Goal: Task Accomplishment & Management: Manage account settings

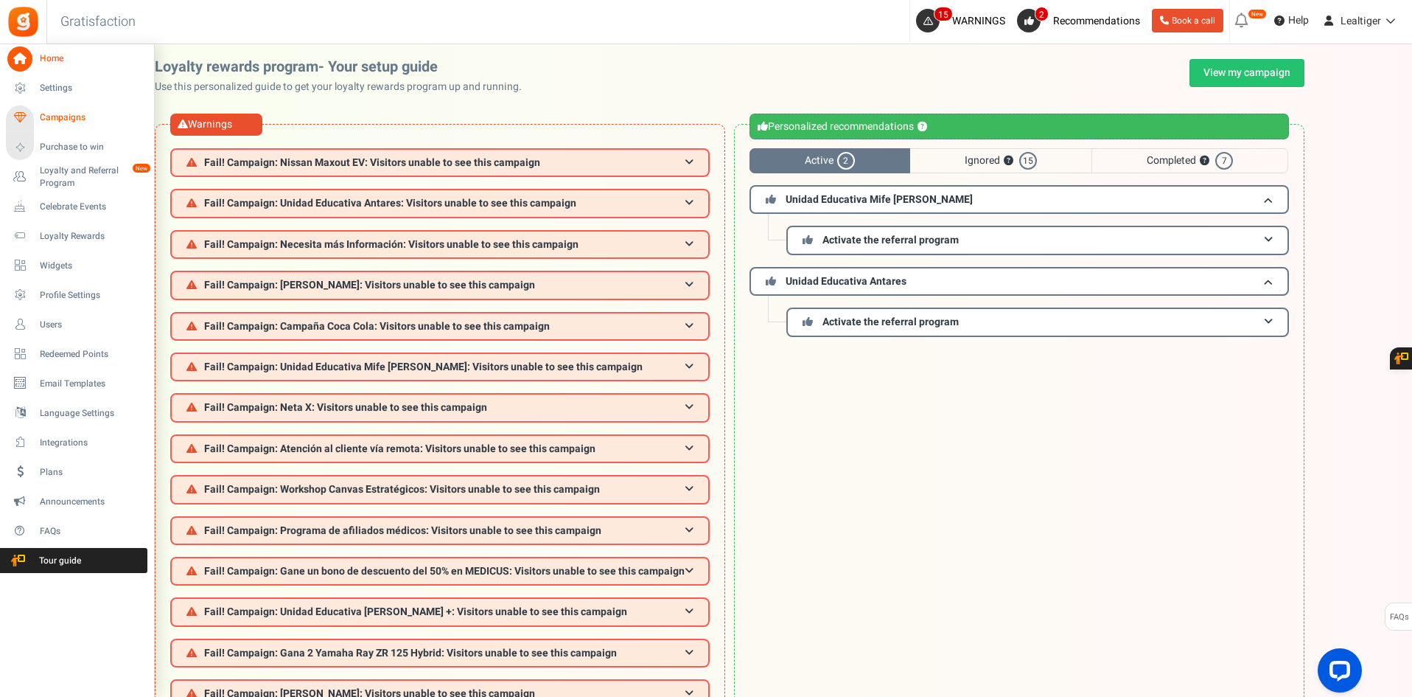
click at [60, 114] on span "Campaigns" at bounding box center [91, 117] width 103 height 13
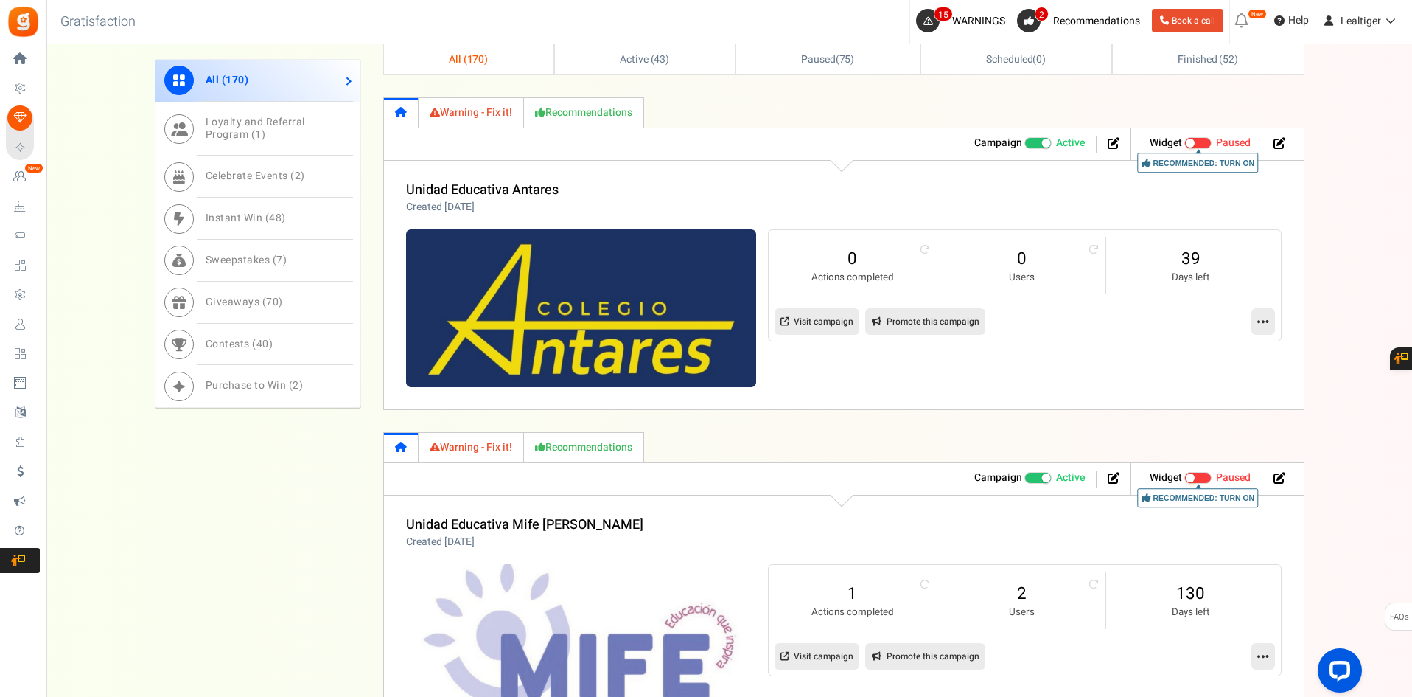
scroll to position [958, 0]
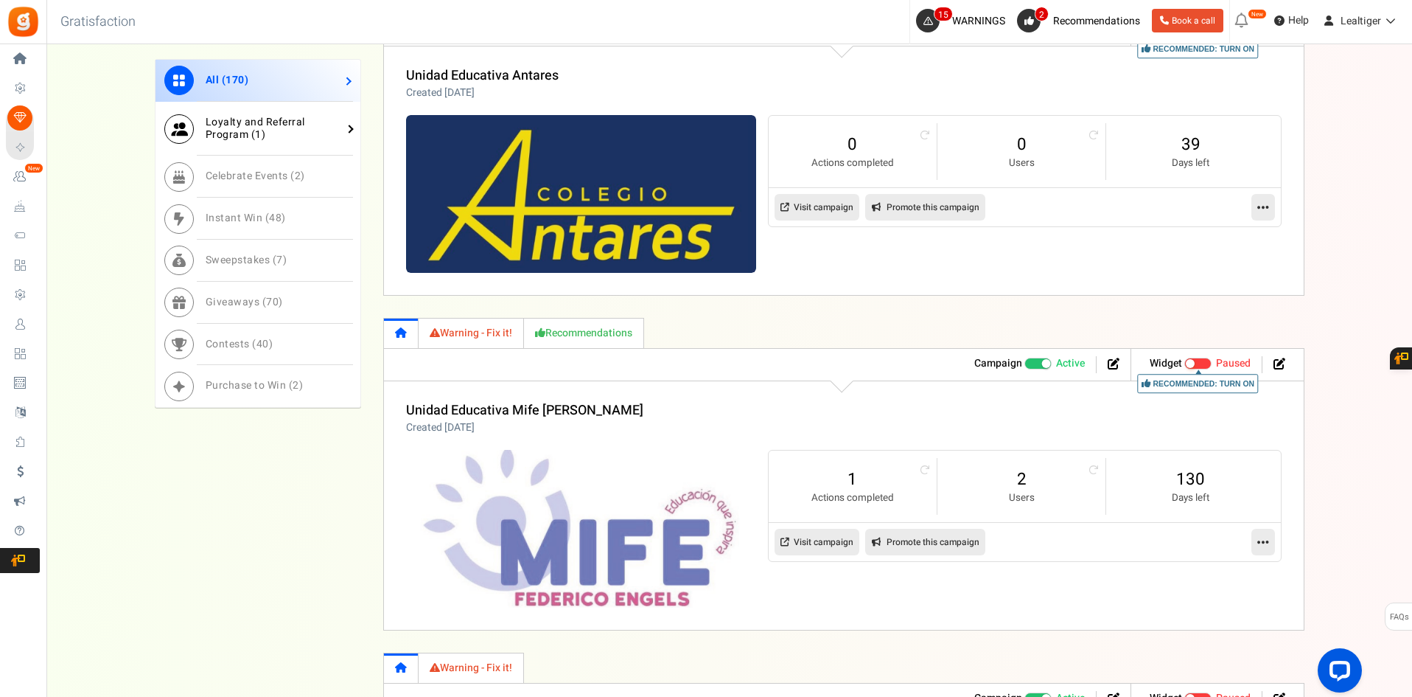
click at [260, 135] on span "Loyalty and Referral Program ( 1 )" at bounding box center [256, 128] width 100 height 28
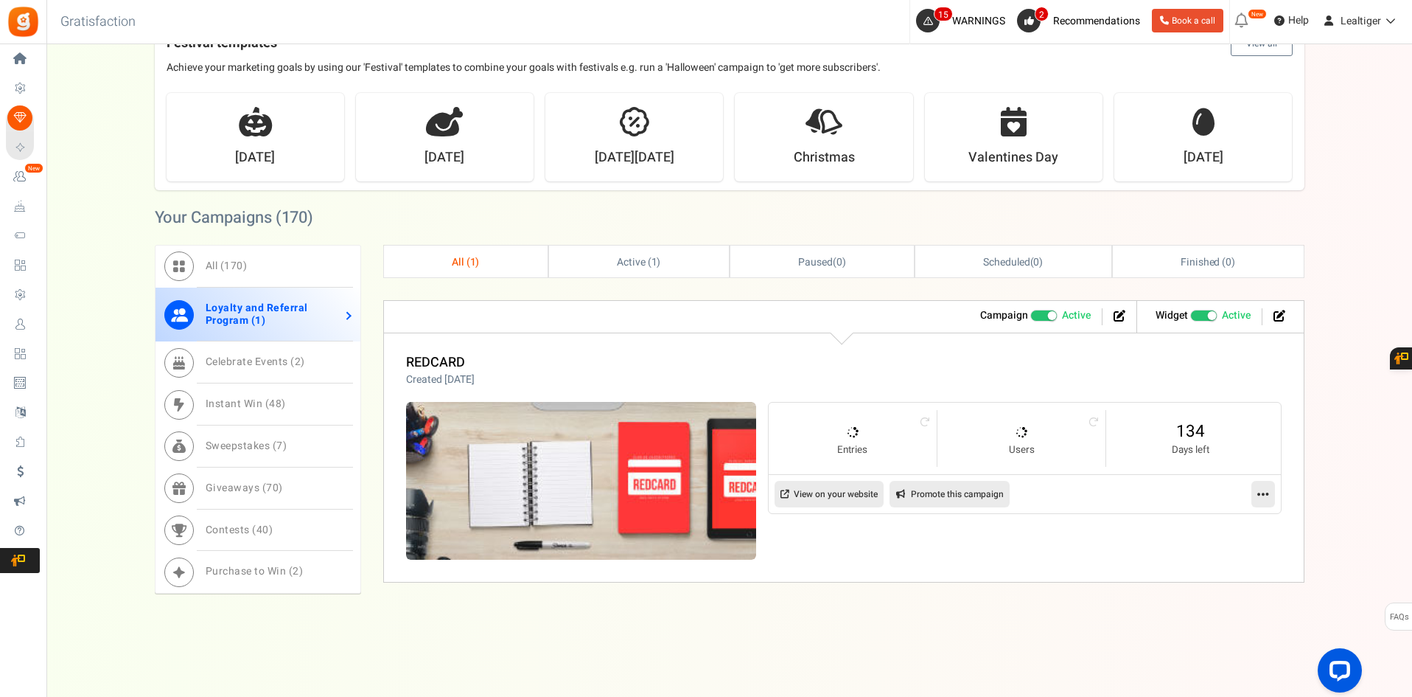
scroll to position [641, 0]
click at [239, 414] on link "Instant Win ( 48 )" at bounding box center [258, 404] width 205 height 42
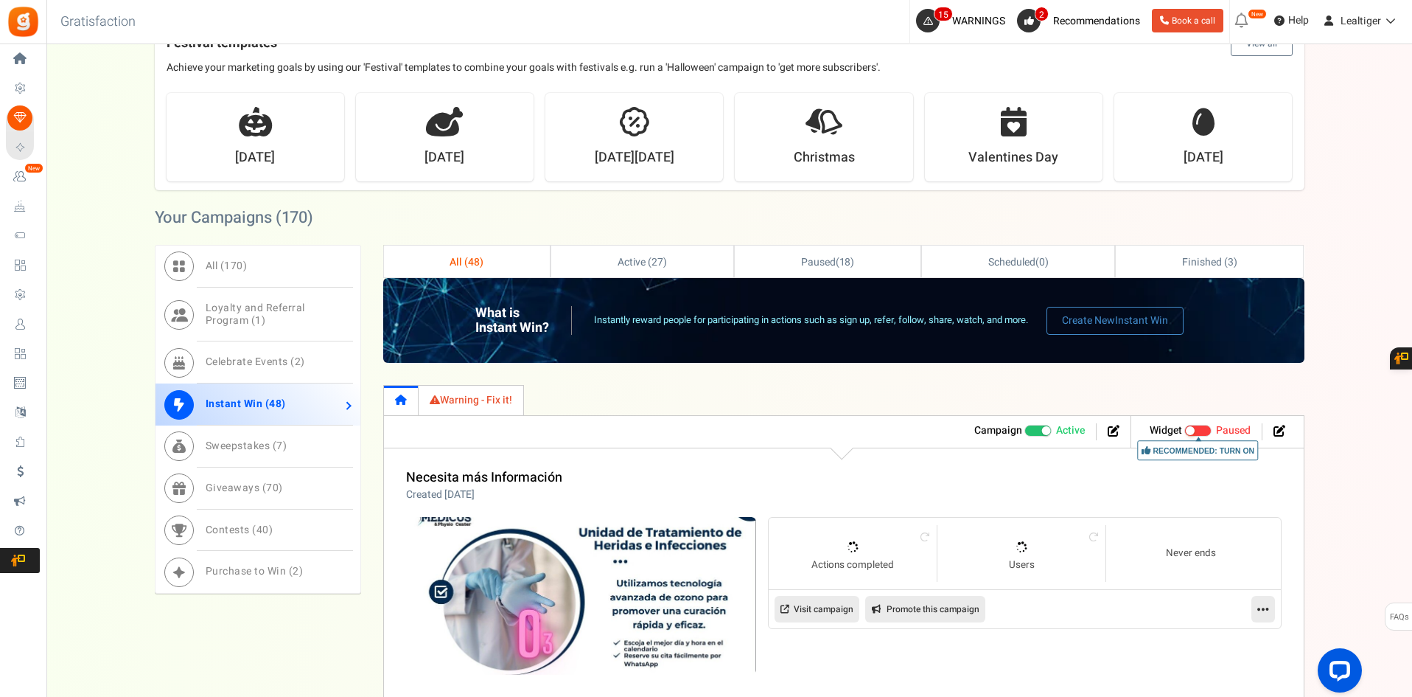
scroll to position [958, 0]
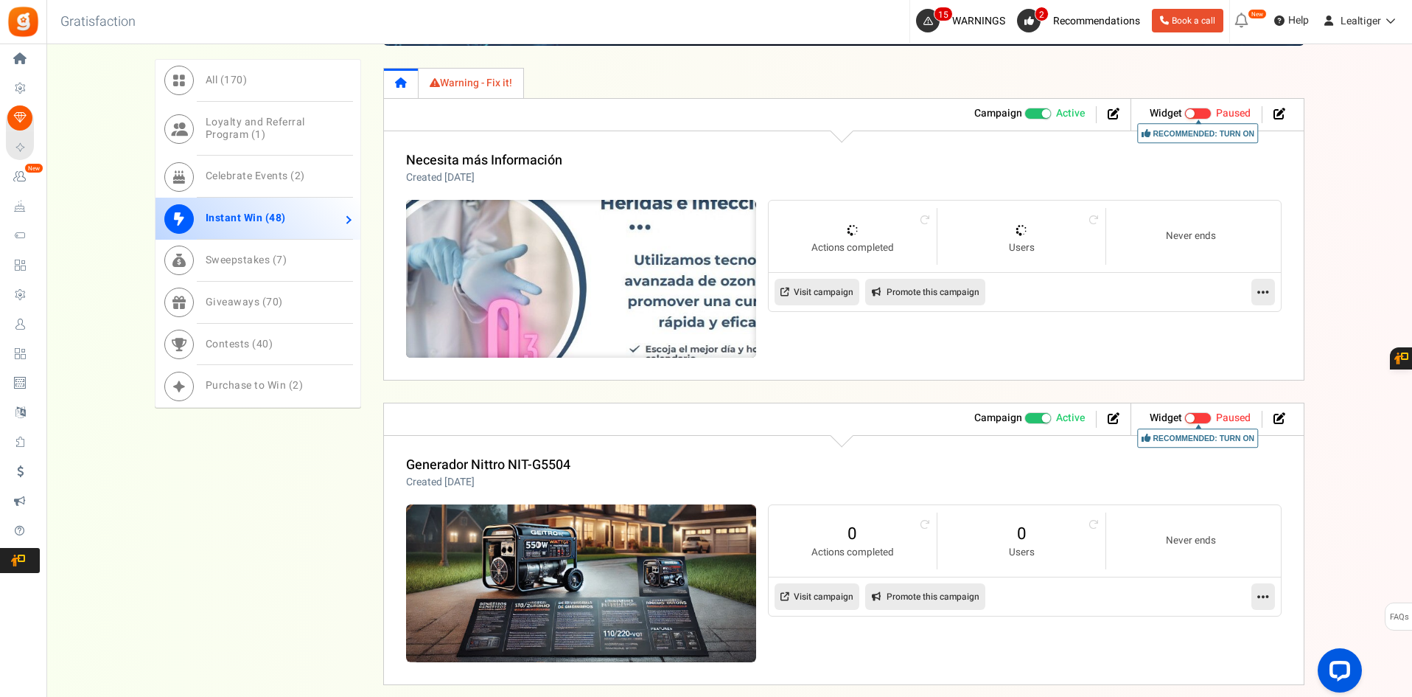
click at [527, 265] on img at bounding box center [581, 279] width 526 height 237
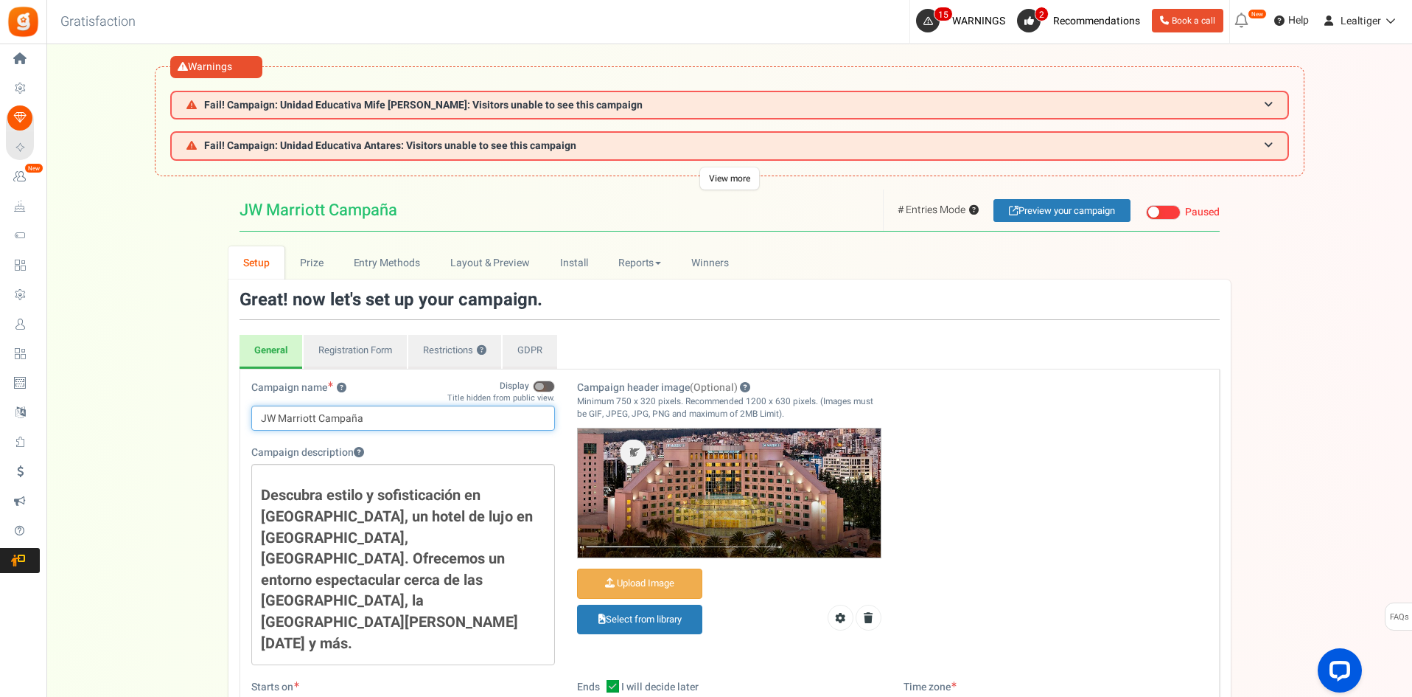
drag, startPoint x: 391, startPoint y: 416, endPoint x: 100, endPoint y: 417, distance: 291.2
click at [100, 417] on div "Setup Prize Entry Methods Reward Setup Refer a Friend Layout & Preview Layout &…" at bounding box center [729, 659] width 1366 height 827
drag, startPoint x: 891, startPoint y: 212, endPoint x: 950, endPoint y: 212, distance: 59.7
click at [950, 212] on span "# Entries Mode ?" at bounding box center [938, 209] width 81 height 15
click at [1263, 247] on div "Setup Prize Entry Methods Reward Setup Refer a Friend Layout & Preview Layout &…" at bounding box center [729, 659] width 1366 height 827
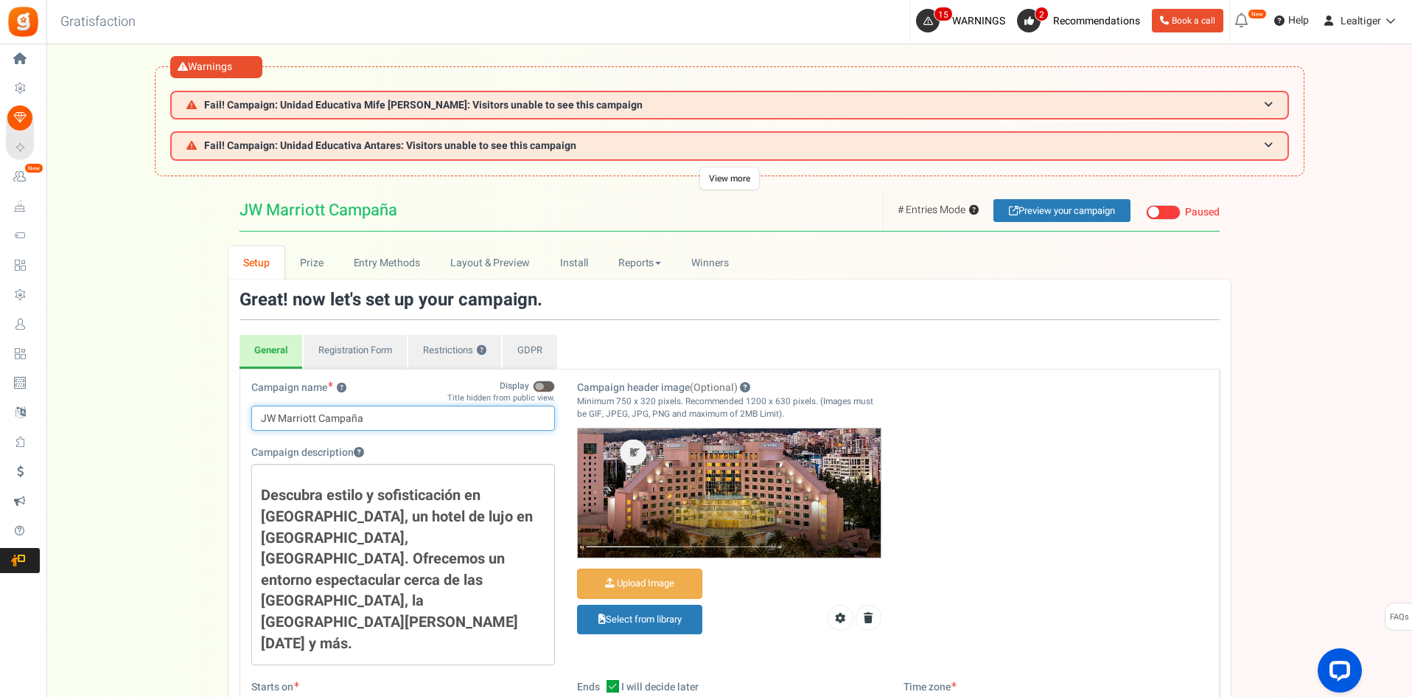
click at [287, 410] on input "JW Marriott Campaña" at bounding box center [403, 417] width 304 height 25
click at [287, 409] on input "JW Marriott Campaña" at bounding box center [403, 417] width 304 height 25
click at [436, 116] on h3 "Fail! Campaign: Unidad Educativa Mife [PERSON_NAME]: Visitors unable to see thi…" at bounding box center [729, 105] width 1119 height 29
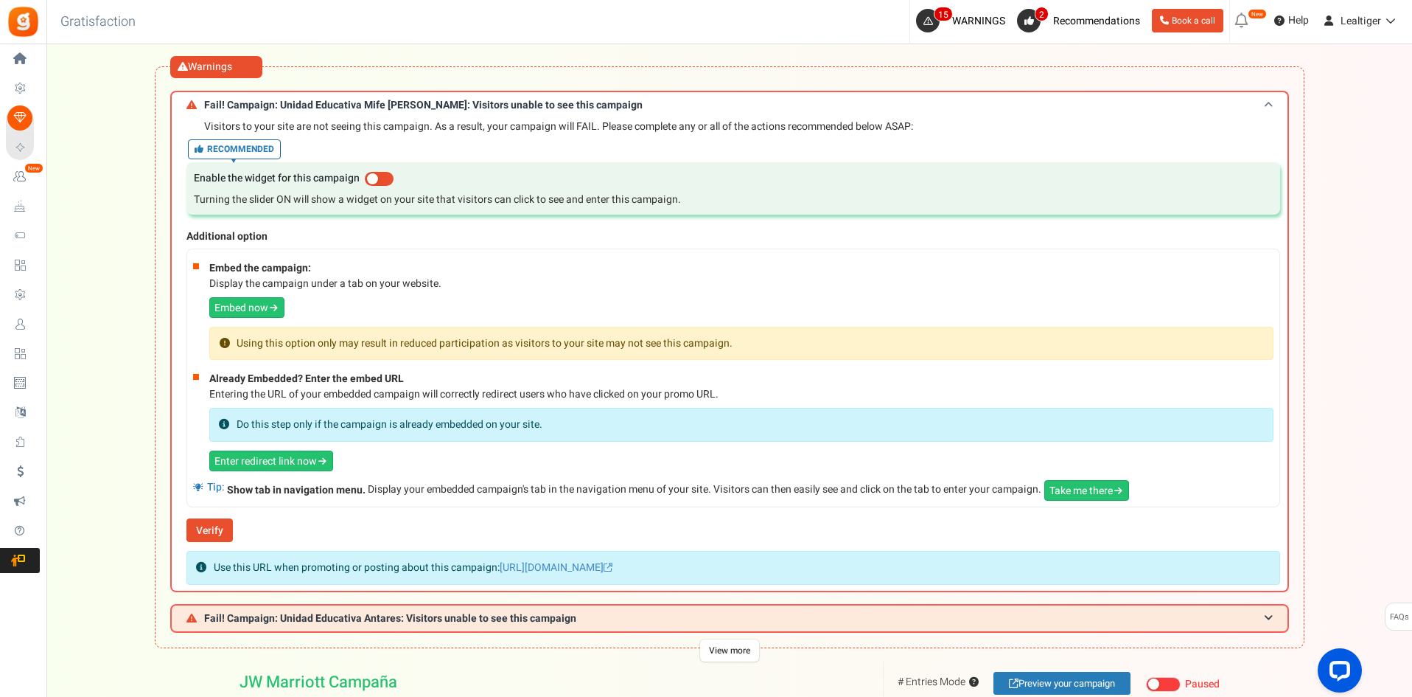
click at [436, 116] on h3 "Fail! Campaign: Unidad Educativa Mife [PERSON_NAME]: Visitors unable to see thi…" at bounding box center [729, 104] width 1119 height 27
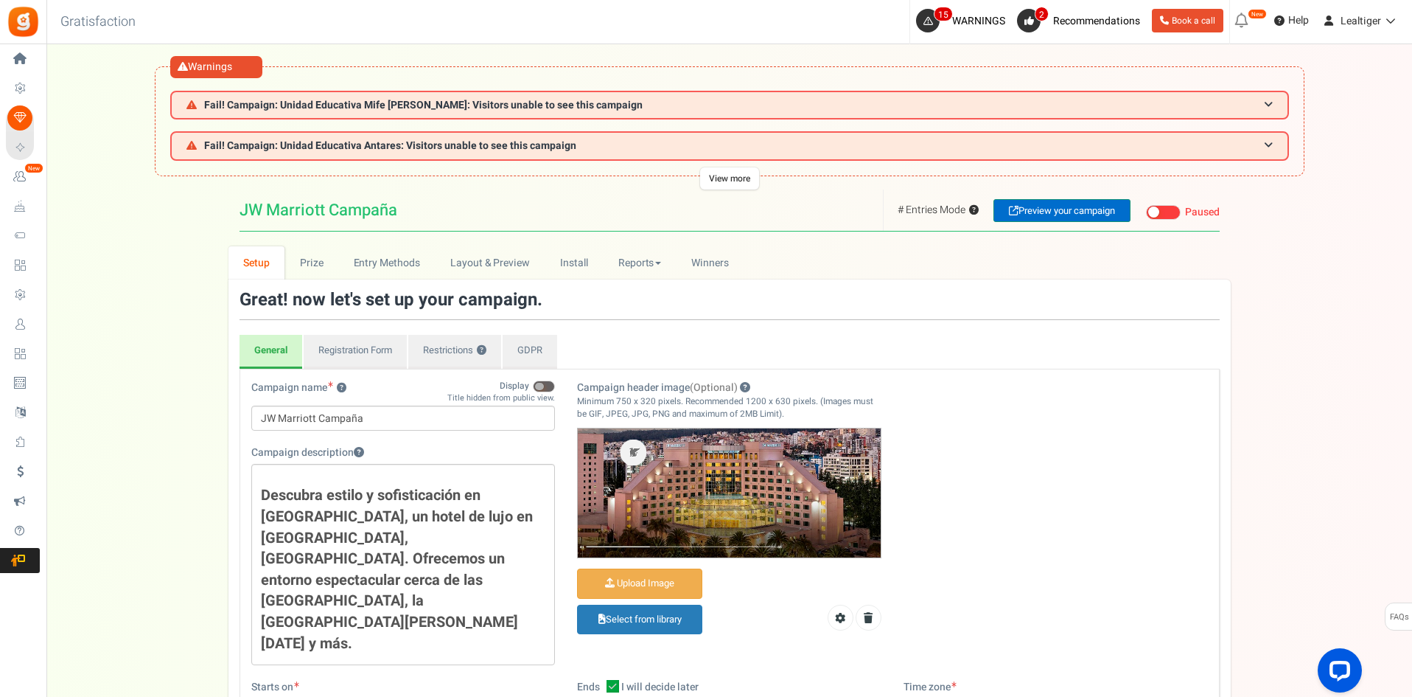
click at [1046, 209] on link "Preview your campaign" at bounding box center [1062, 210] width 137 height 23
click at [1173, 209] on span at bounding box center [1163, 212] width 35 height 15
click at [1146, 209] on input "Live Paused Recommended: Publish now You have successfully completed the campai…" at bounding box center [1146, 213] width 0 height 10
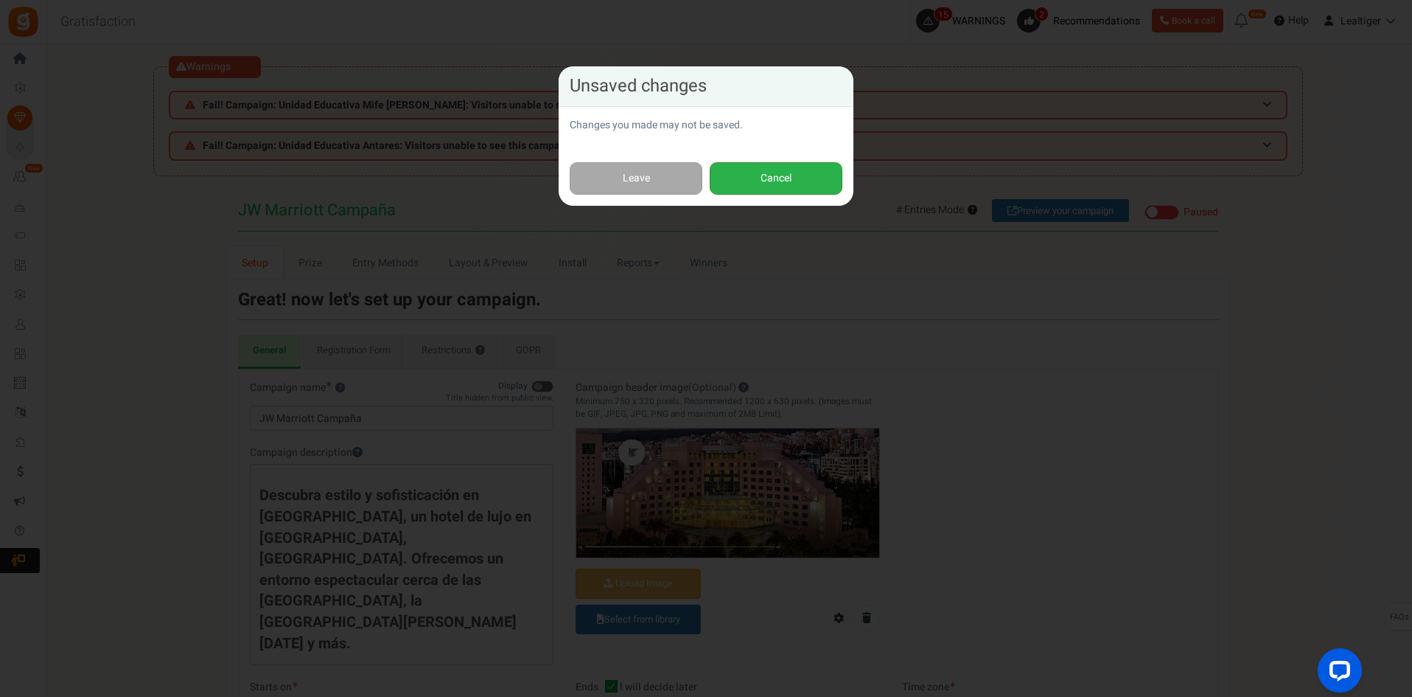
click at [758, 172] on button "Cancel" at bounding box center [776, 178] width 133 height 33
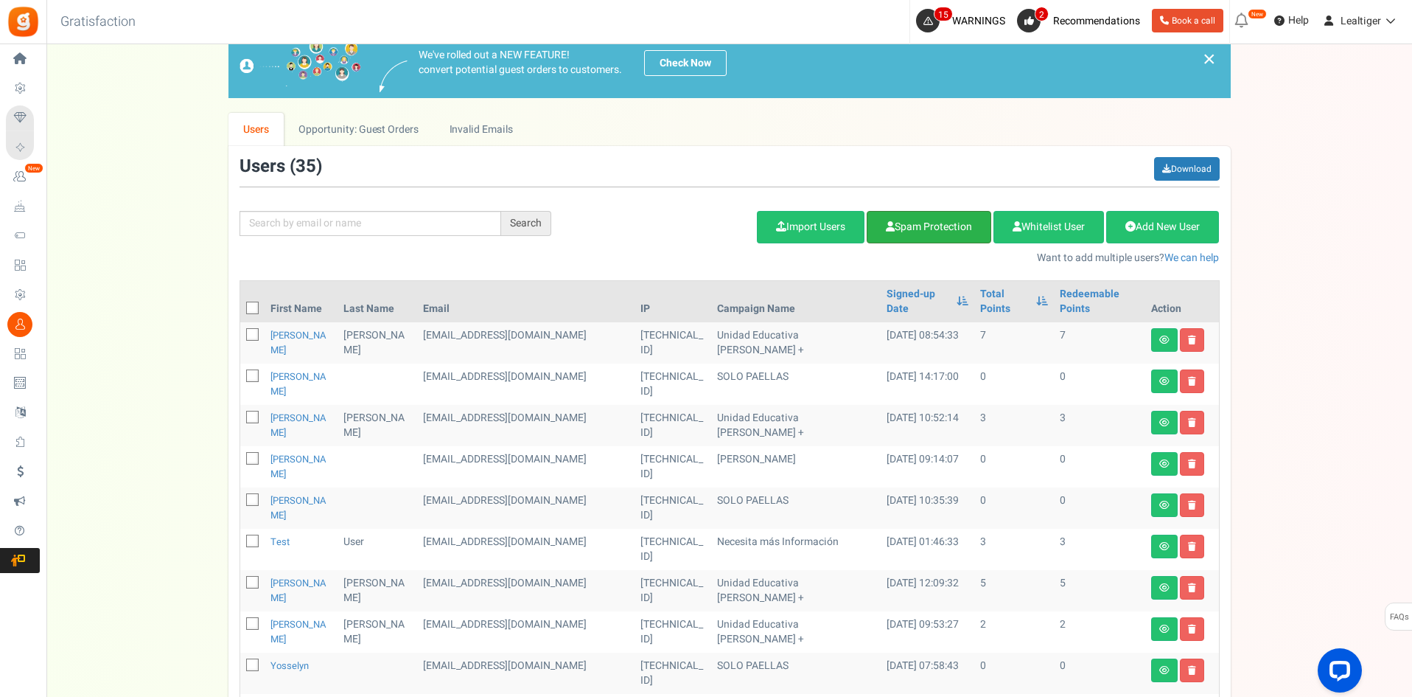
scroll to position [221, 0]
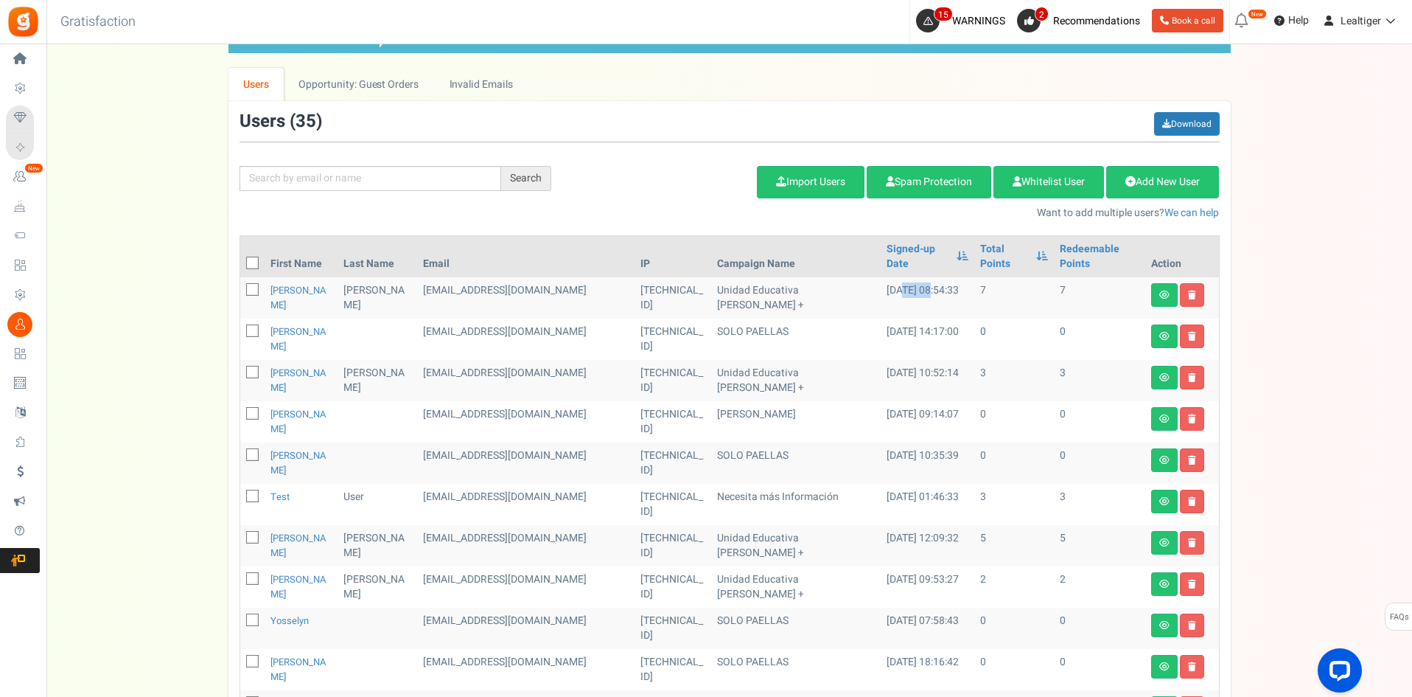
drag, startPoint x: 899, startPoint y: 277, endPoint x: 868, endPoint y: 283, distance: 32.2
click at [881, 283] on td "14/08/2025 08:54:33" at bounding box center [928, 297] width 94 height 41
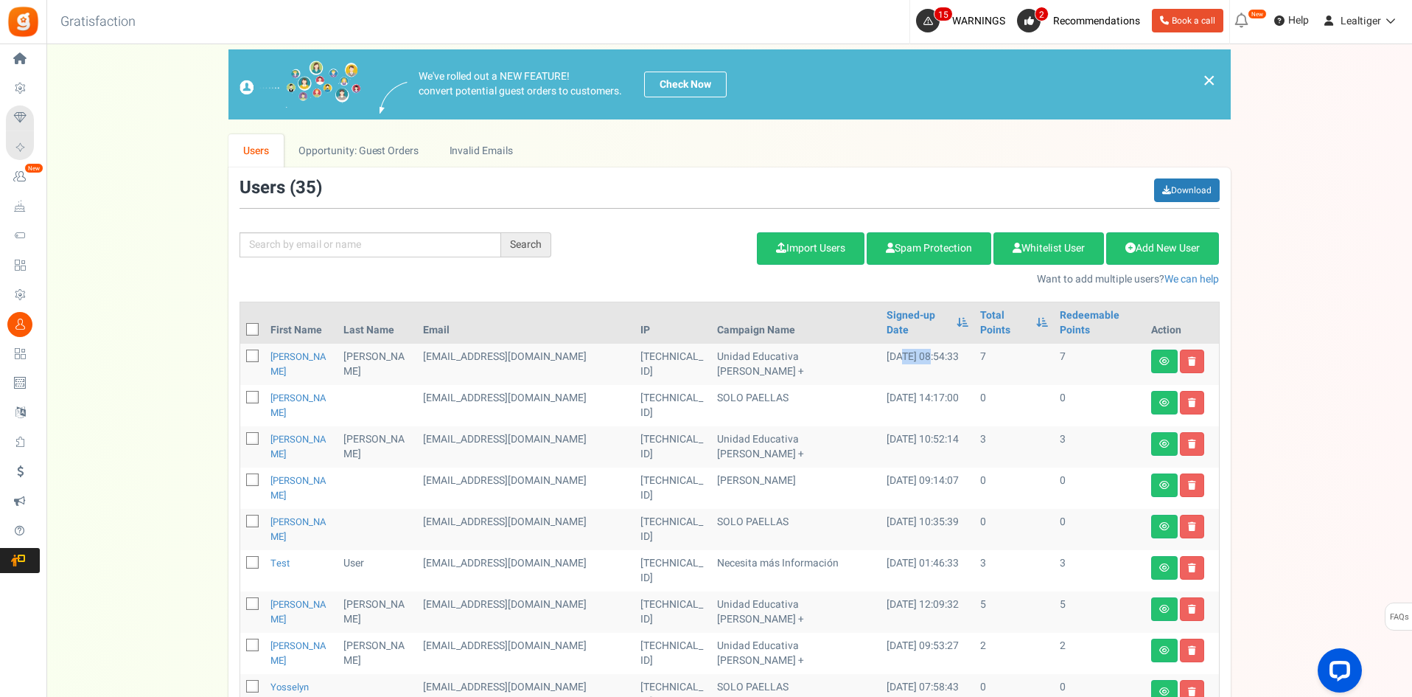
scroll to position [0, 0]
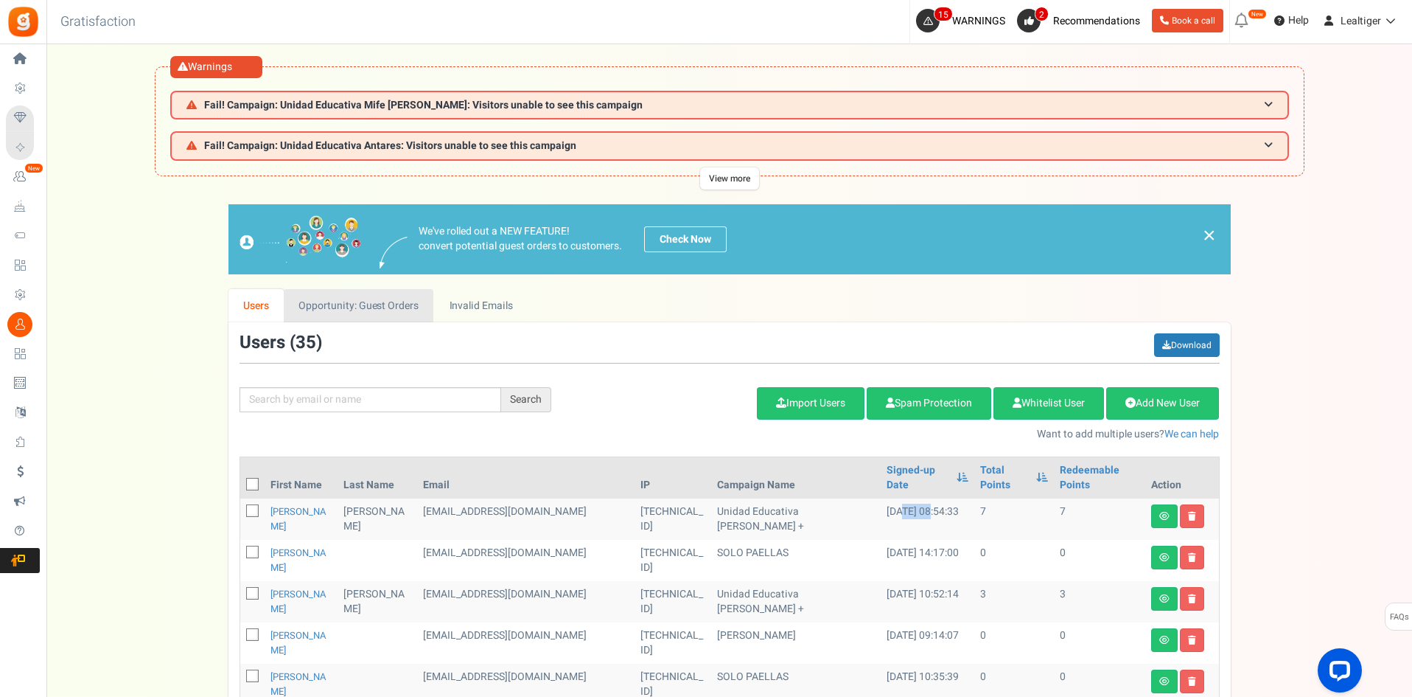
click at [321, 293] on link "Opportunity: Guest Orders" at bounding box center [359, 305] width 150 height 33
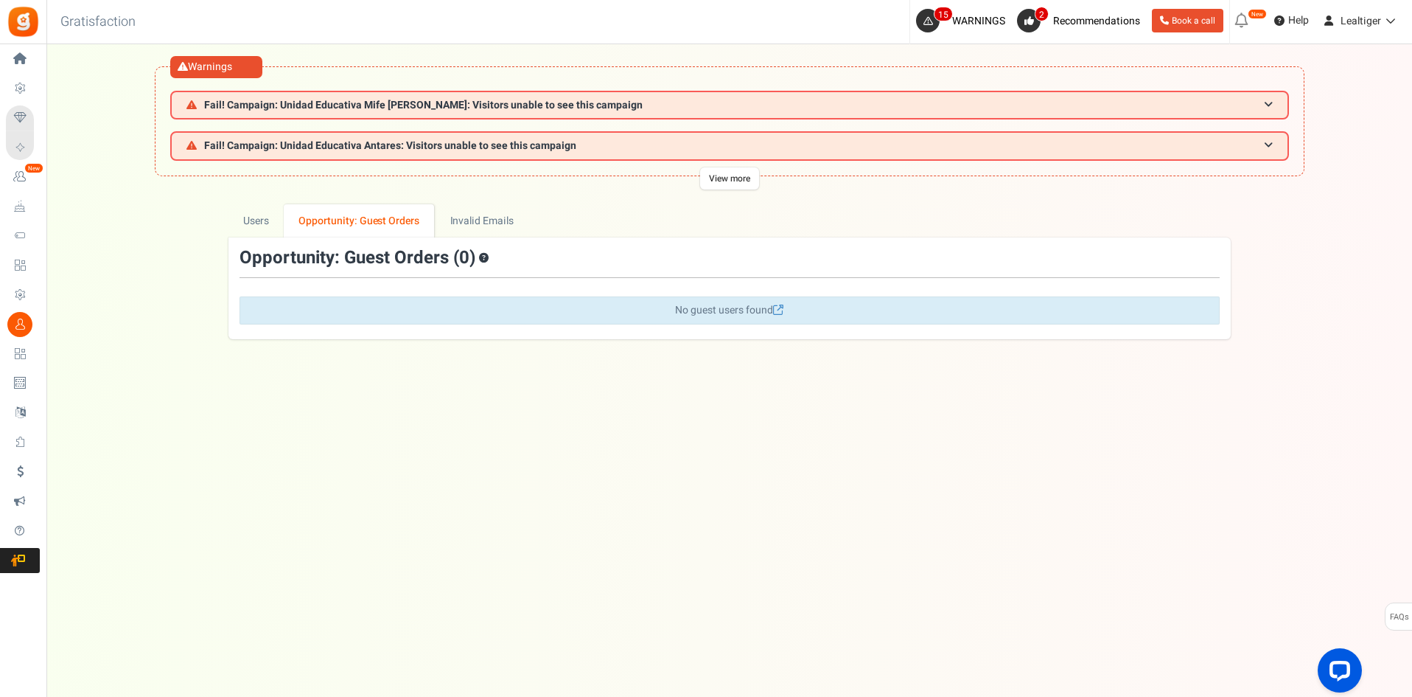
click at [519, 237] on div "Opportunity: Guest Orders ( 0 ) Download First Name Last Name Email Date Total …" at bounding box center [730, 288] width 1003 height 102
click at [495, 218] on link "Invalid Emails" at bounding box center [482, 220] width 94 height 33
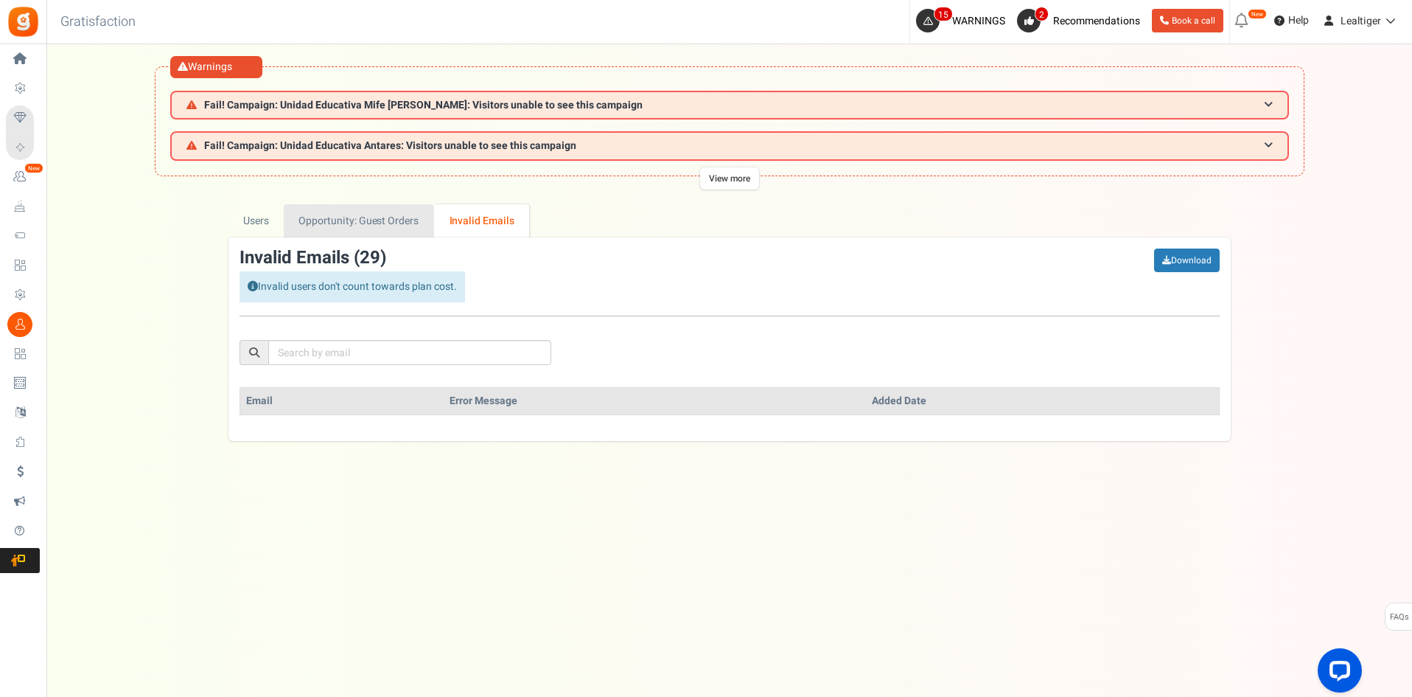
click at [291, 228] on link "Opportunity: Guest Orders" at bounding box center [359, 220] width 150 height 33
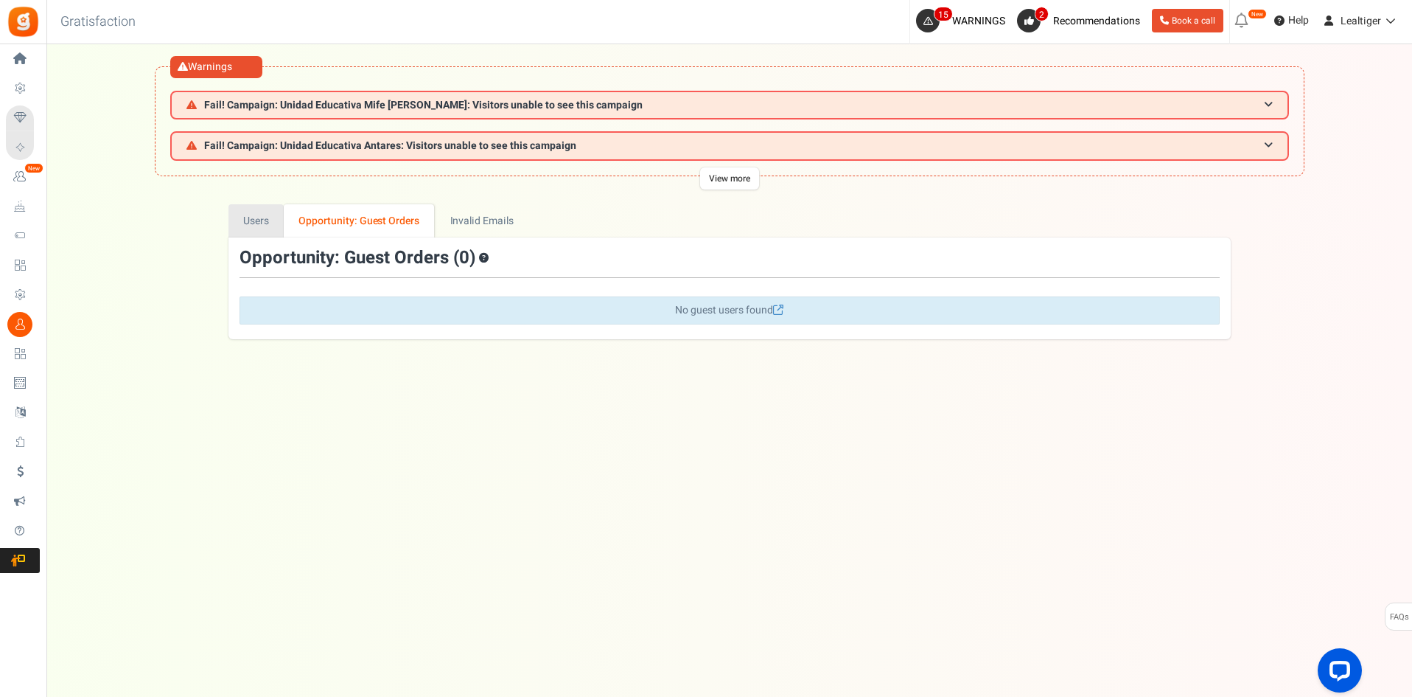
click at [233, 230] on link "Users" at bounding box center [257, 220] width 56 height 33
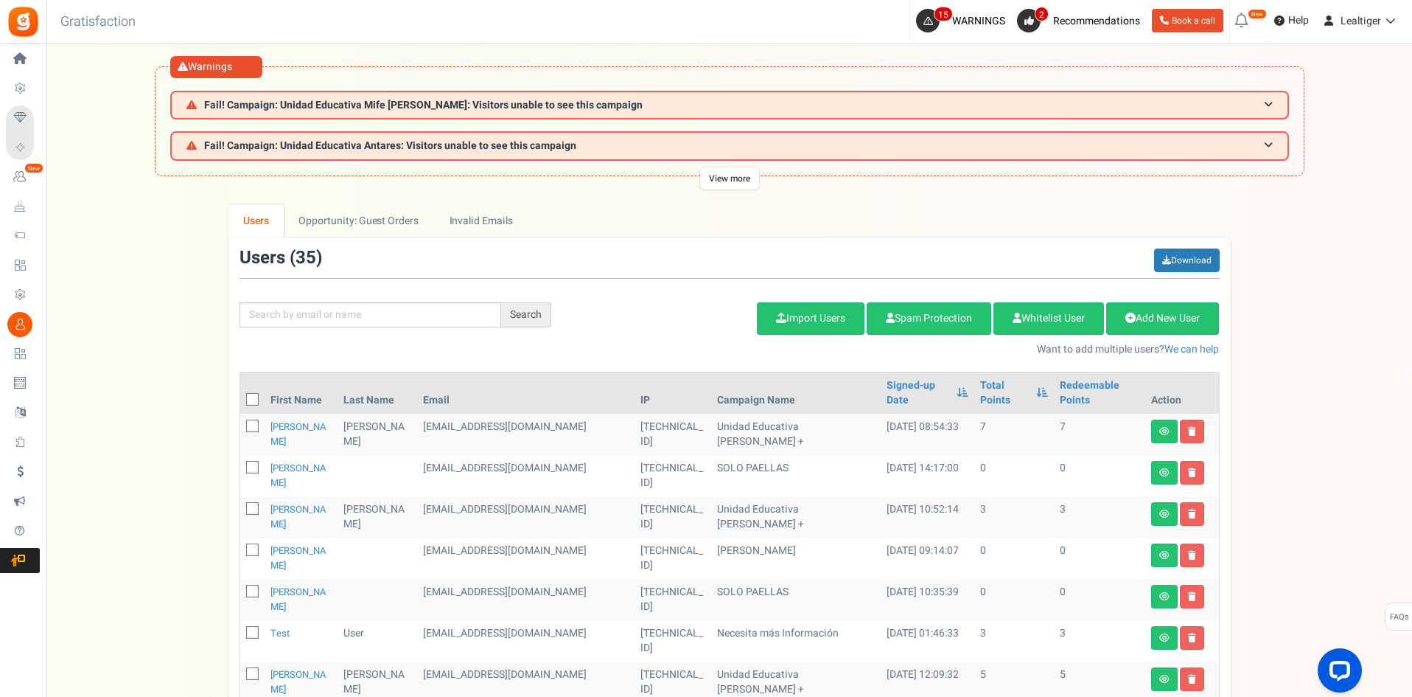
drag, startPoint x: 840, startPoint y: 414, endPoint x: 952, endPoint y: 413, distance: 111.3
click at [952, 414] on tr "Pablo Yépez canjes@clubredcard.com 181.175.146.234 Unidad Educativa Tomás Moro …" at bounding box center [729, 434] width 979 height 41
click at [902, 414] on td "14/08/2025 08:54:33" at bounding box center [928, 434] width 94 height 41
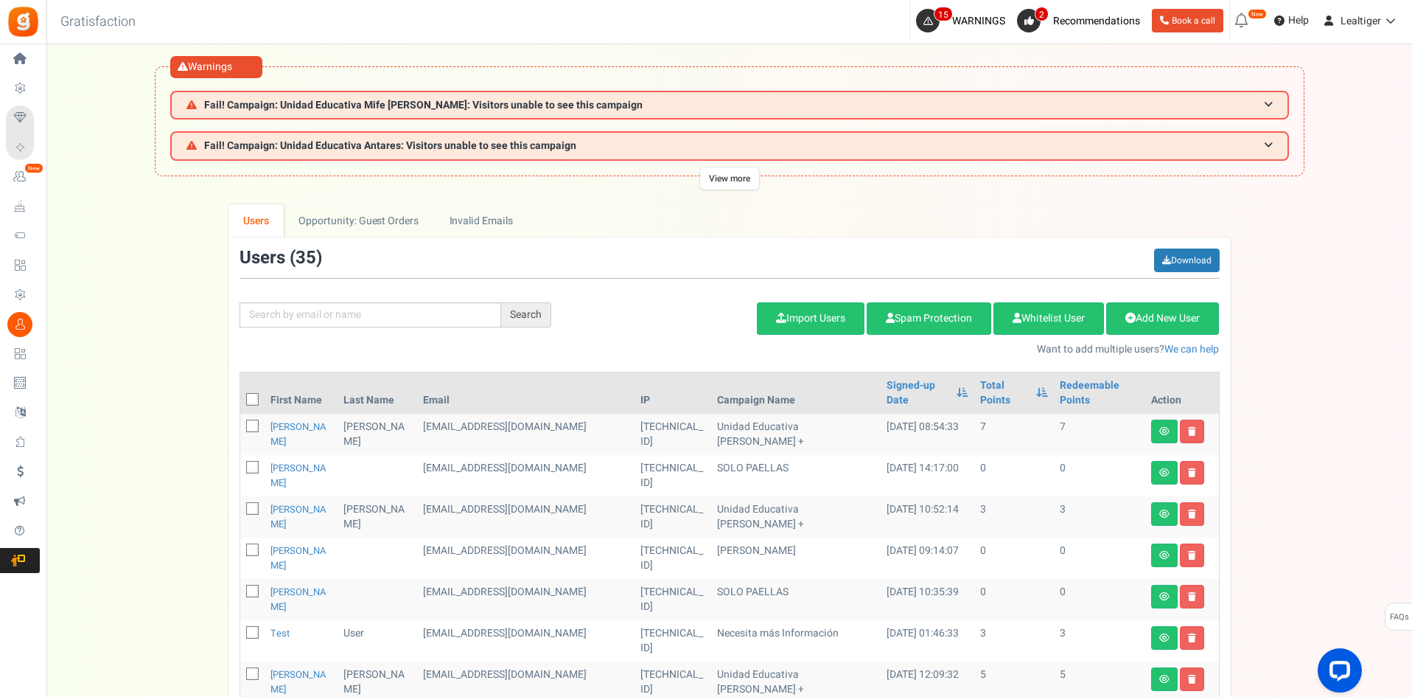
click at [881, 455] on td "03/08/2025 14:17:00" at bounding box center [928, 475] width 94 height 41
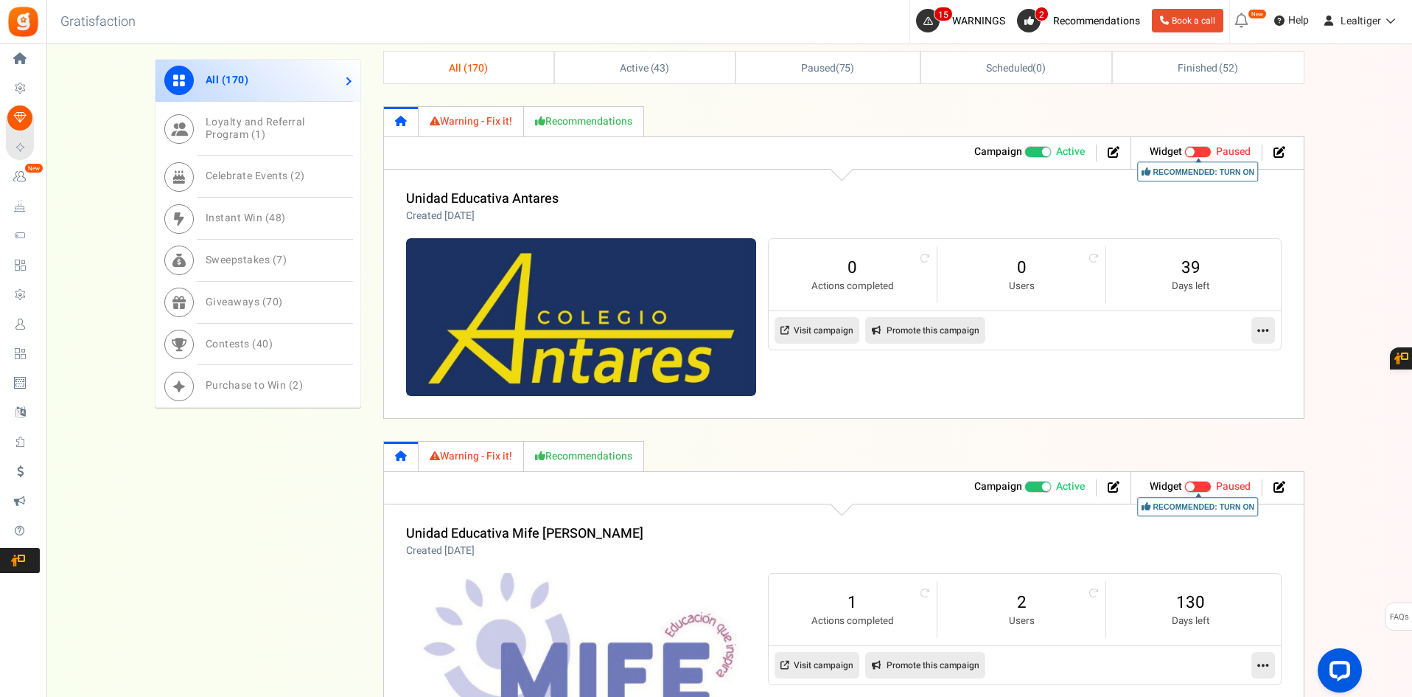
scroll to position [2015, 0]
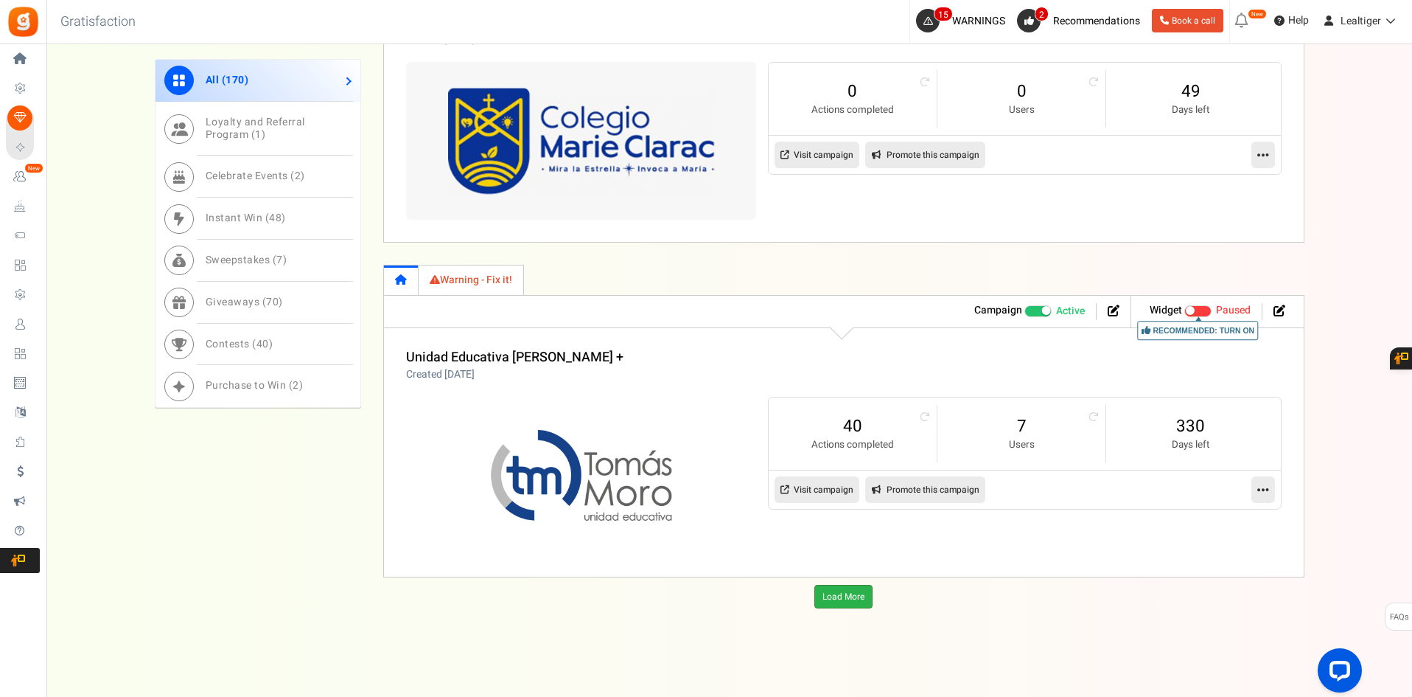
click at [844, 595] on link "Load More" at bounding box center [844, 597] width 58 height 24
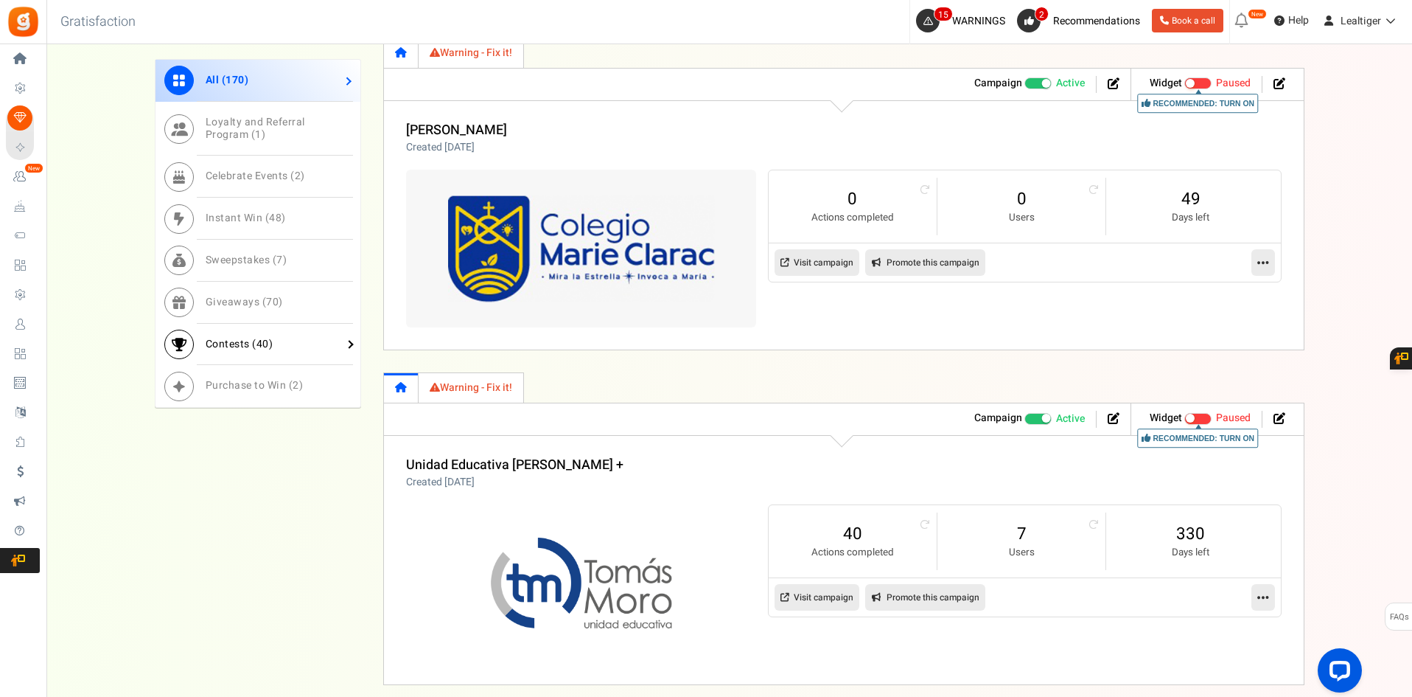
scroll to position [1794, 0]
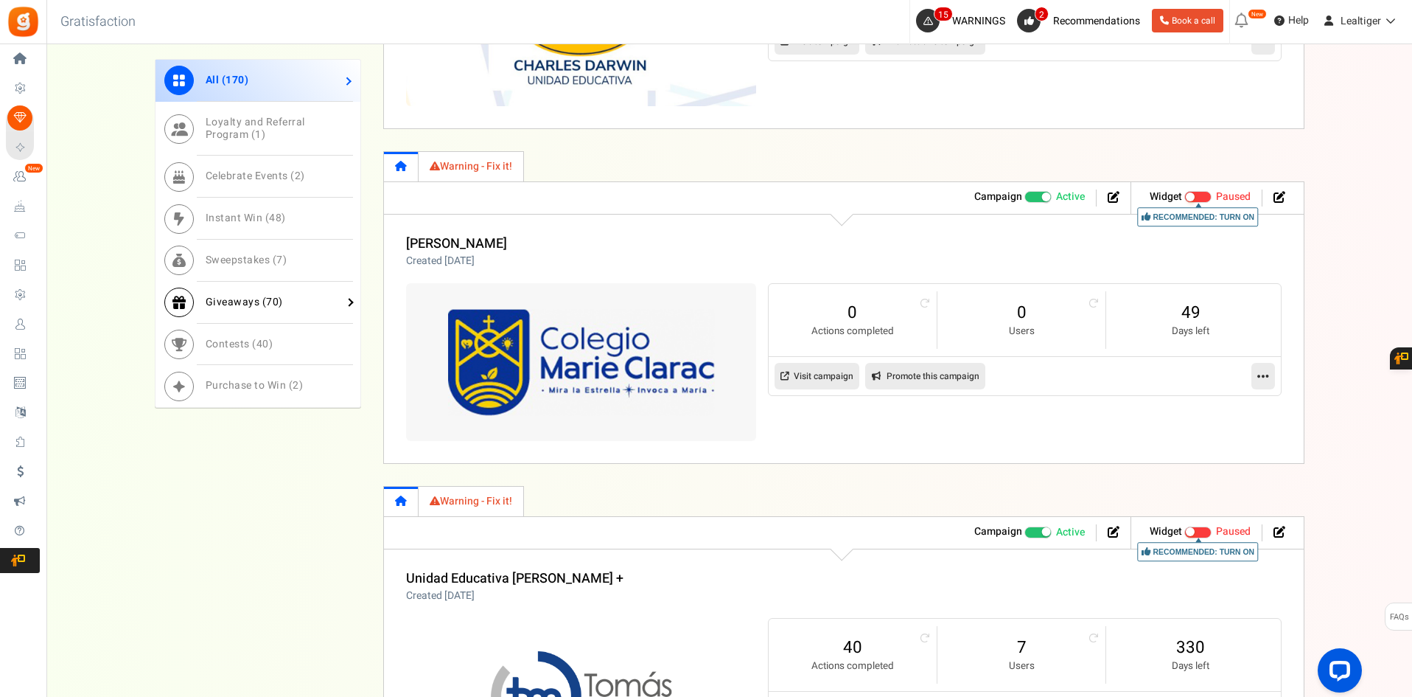
click at [264, 293] on link "Giveaways ( 70 )" at bounding box center [258, 303] width 205 height 42
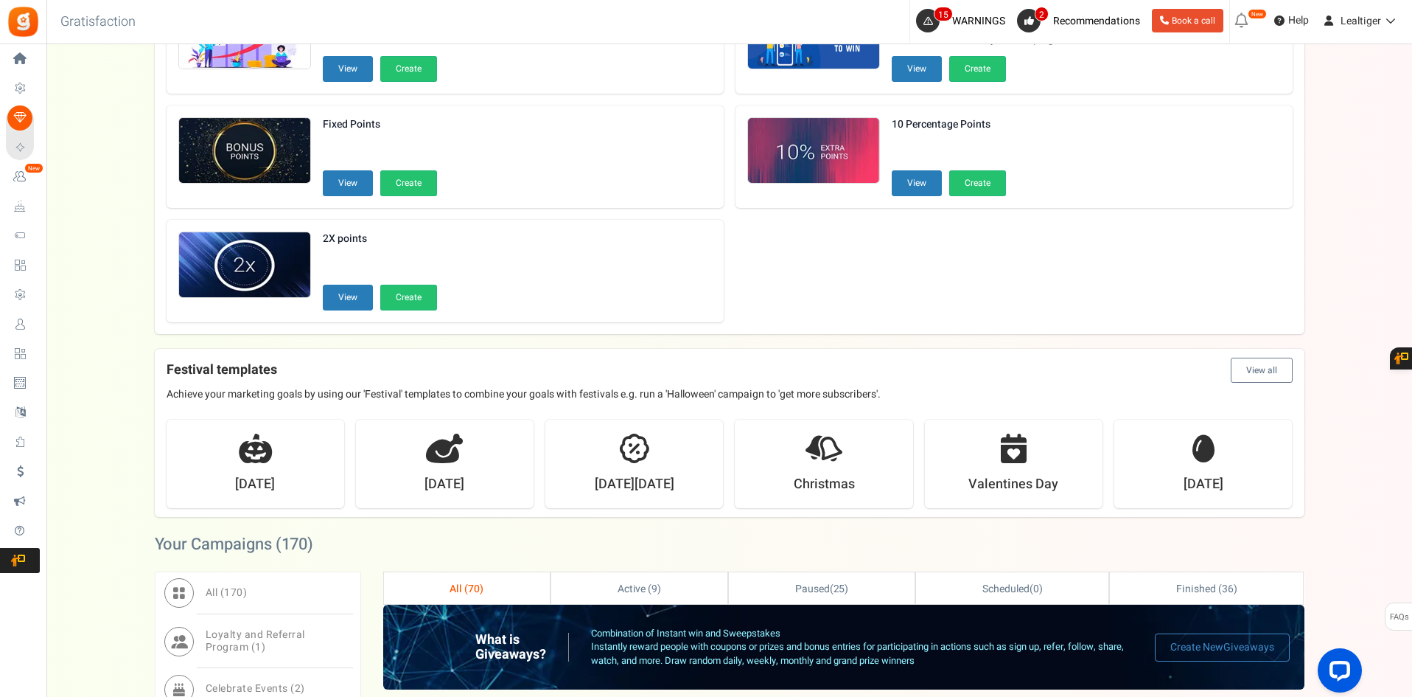
scroll to position [320, 0]
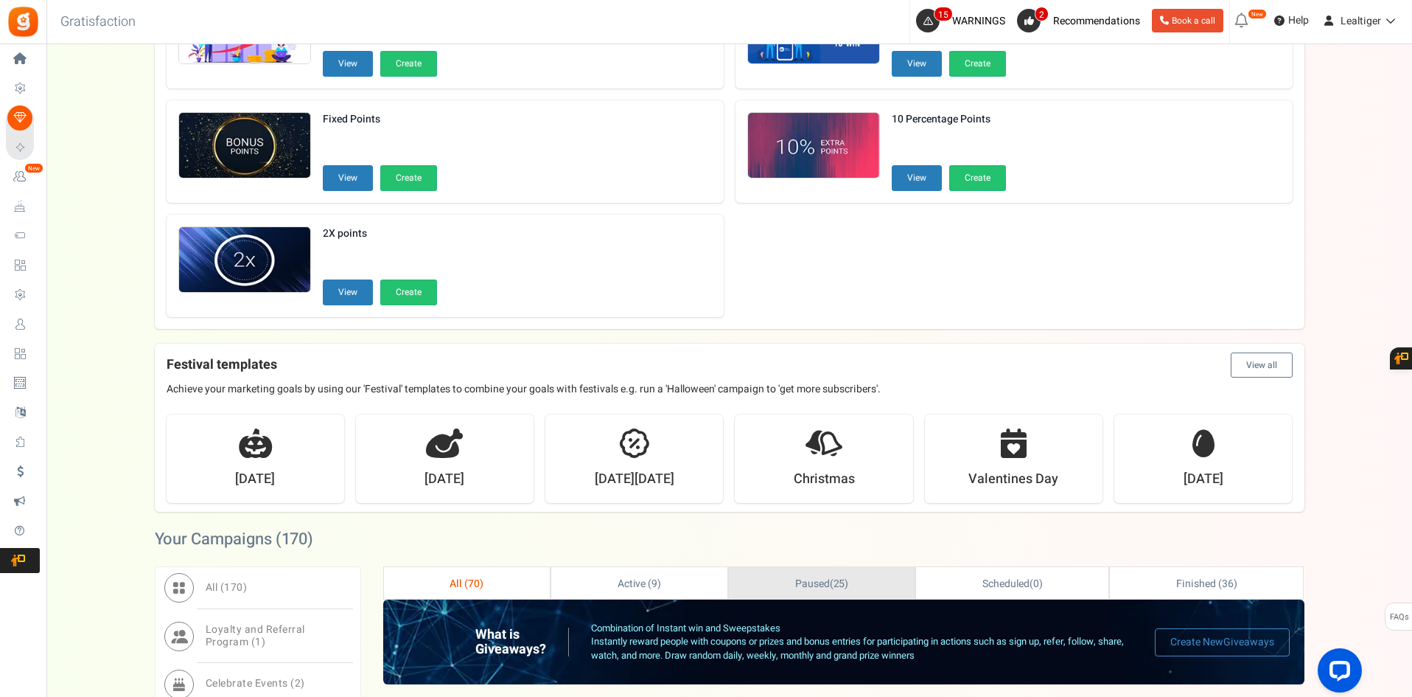
click at [817, 588] on span "Paused" at bounding box center [812, 583] width 35 height 15
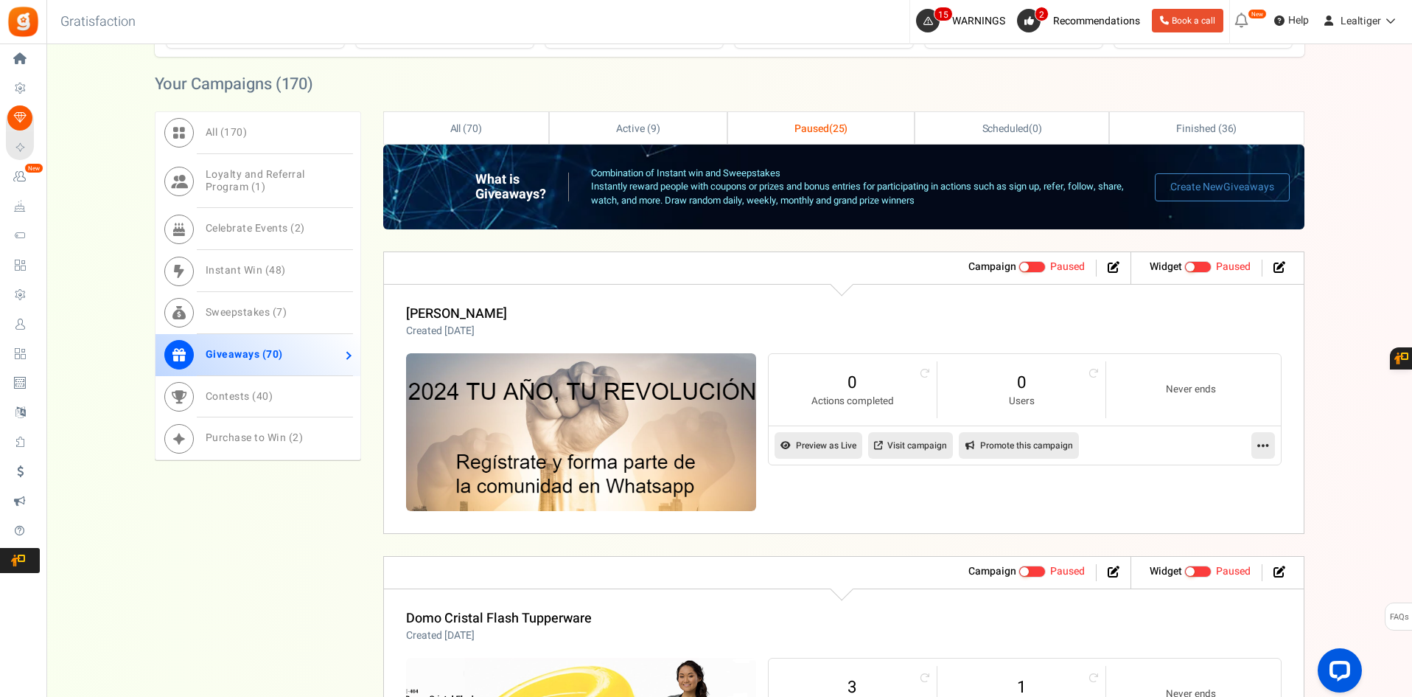
scroll to position [645, 0]
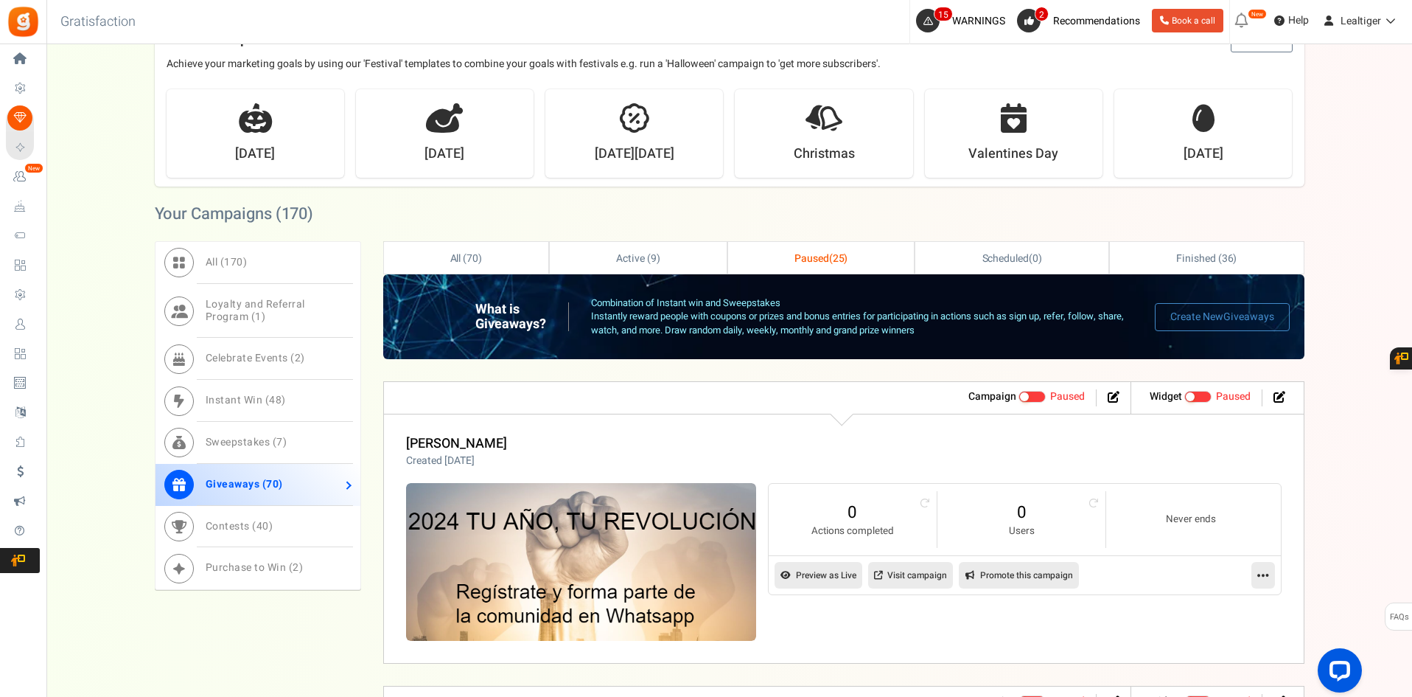
click at [709, 21] on div "Back to Home Back to program setup Gratisfaction 15 WARNINGS 2 Recommendations …" at bounding box center [728, 22] width 1368 height 44
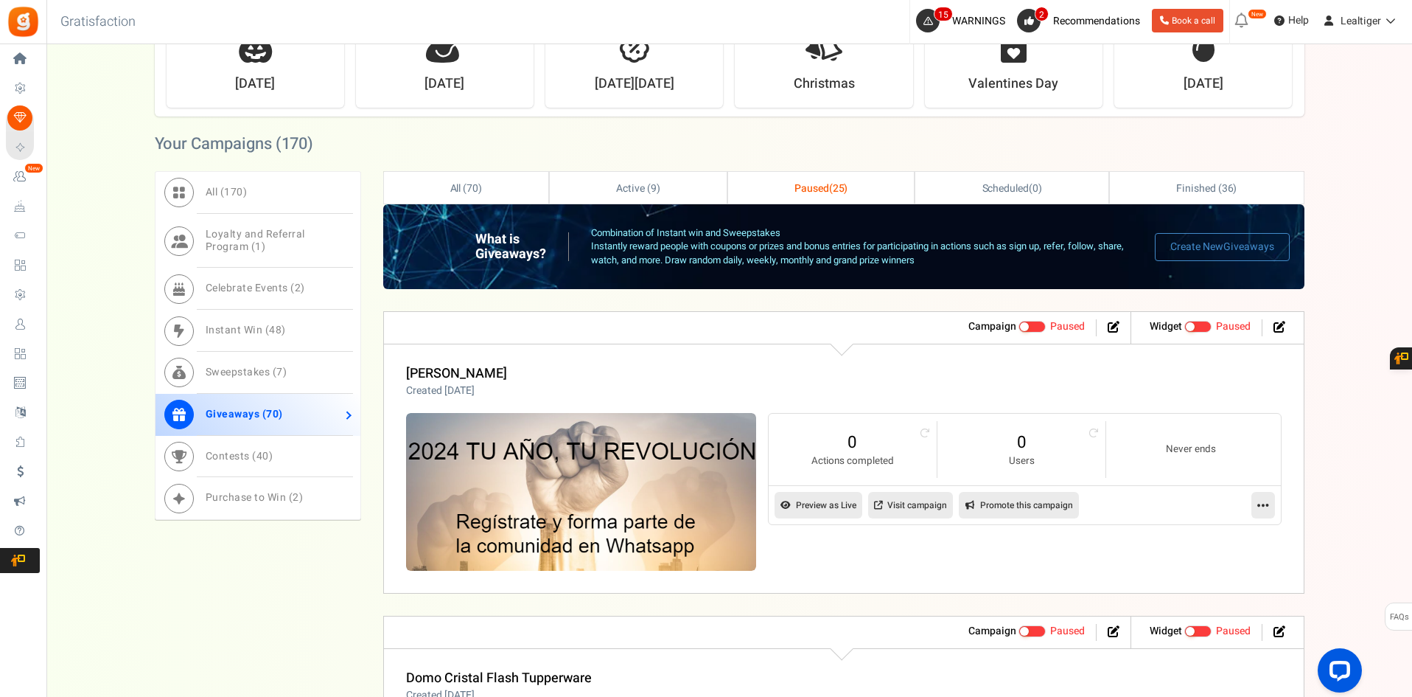
scroll to position [866, 0]
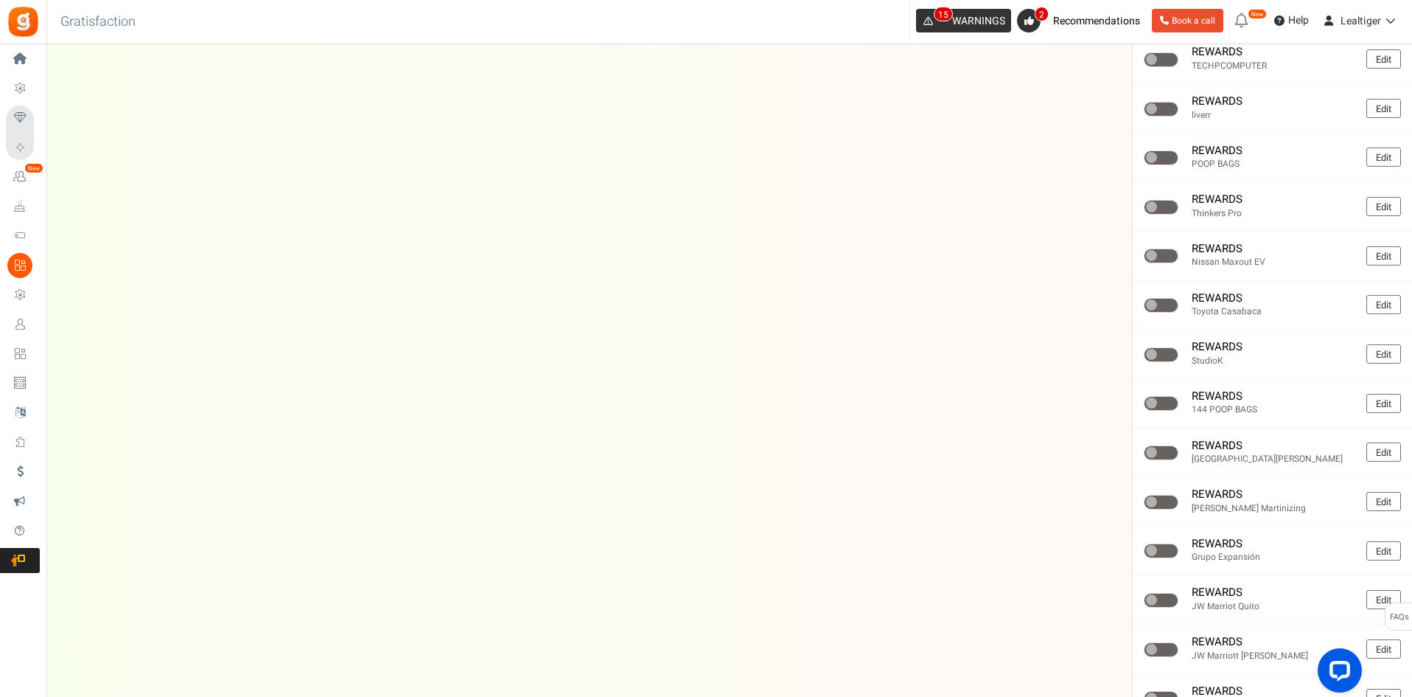
scroll to position [5529, 0]
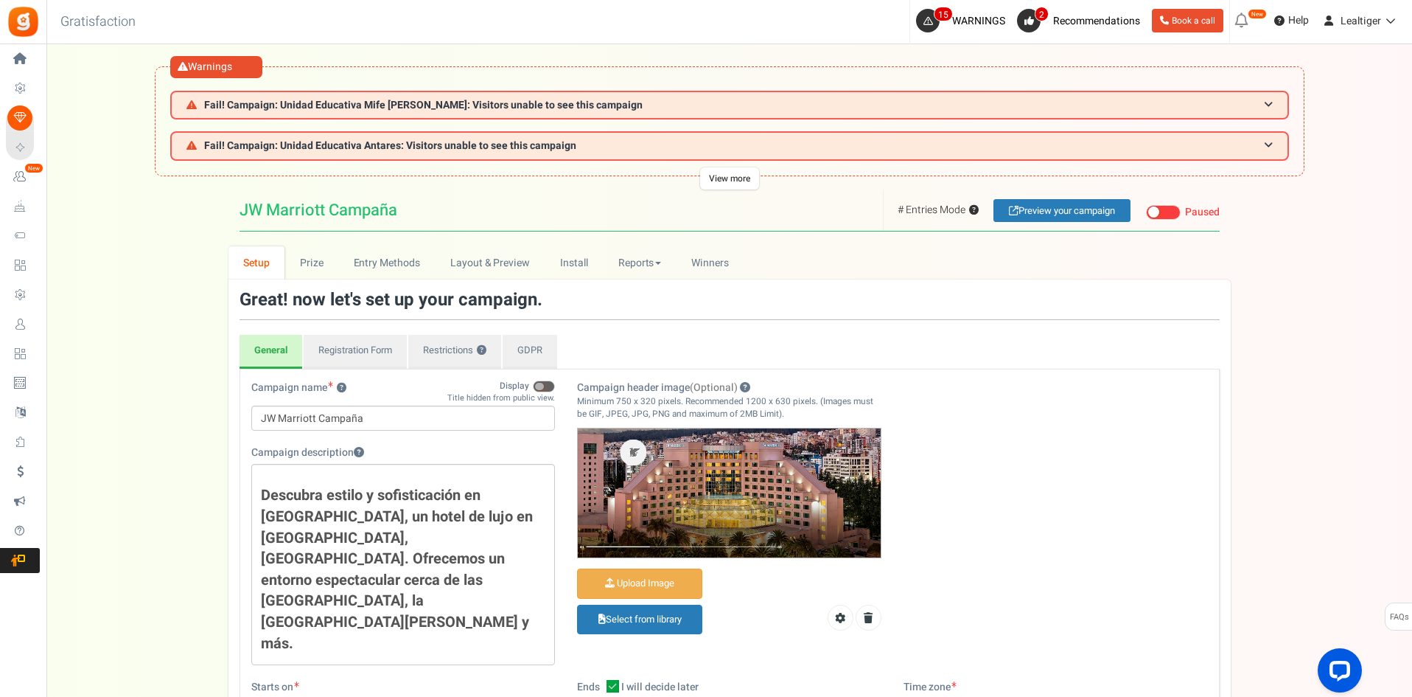
click at [1157, 209] on span at bounding box center [1154, 211] width 11 height 11
click at [1146, 209] on input "Live Paused Recommended: Publish now You have successfully completed the campai…" at bounding box center [1146, 213] width 0 height 10
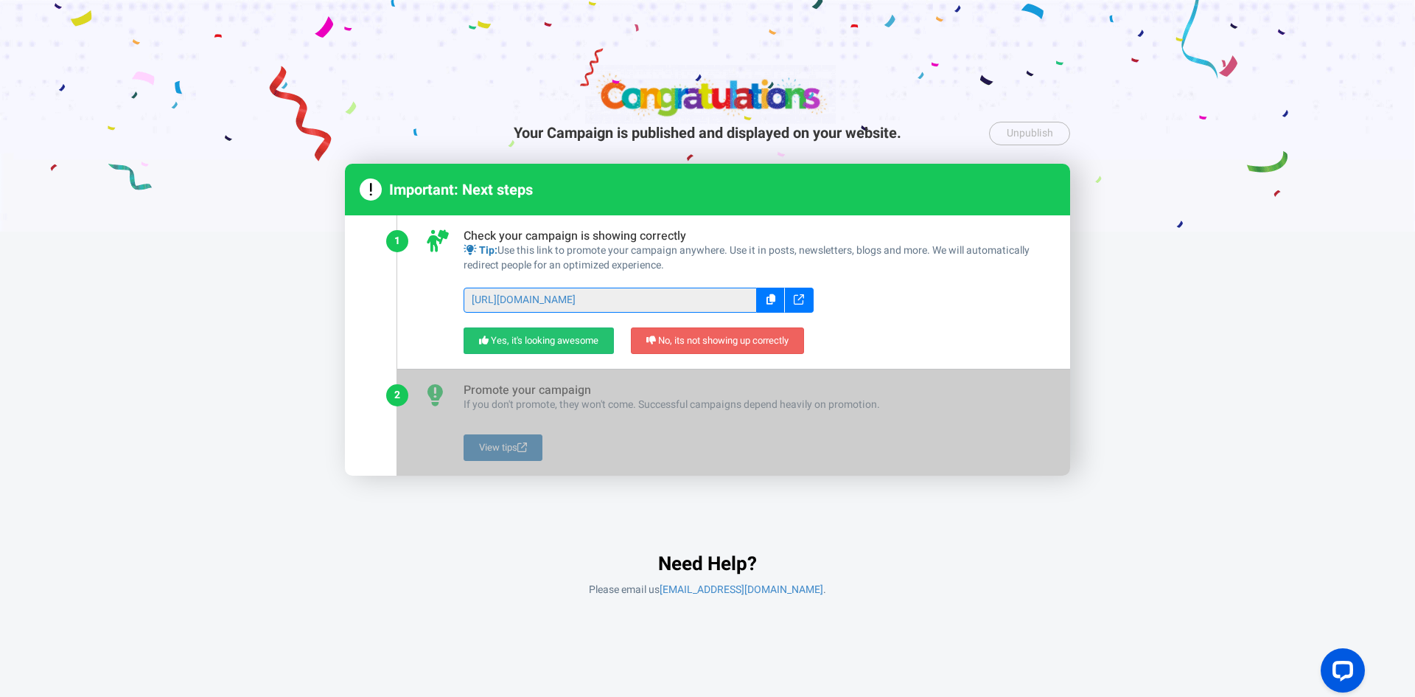
click at [796, 301] on icon at bounding box center [799, 299] width 10 height 10
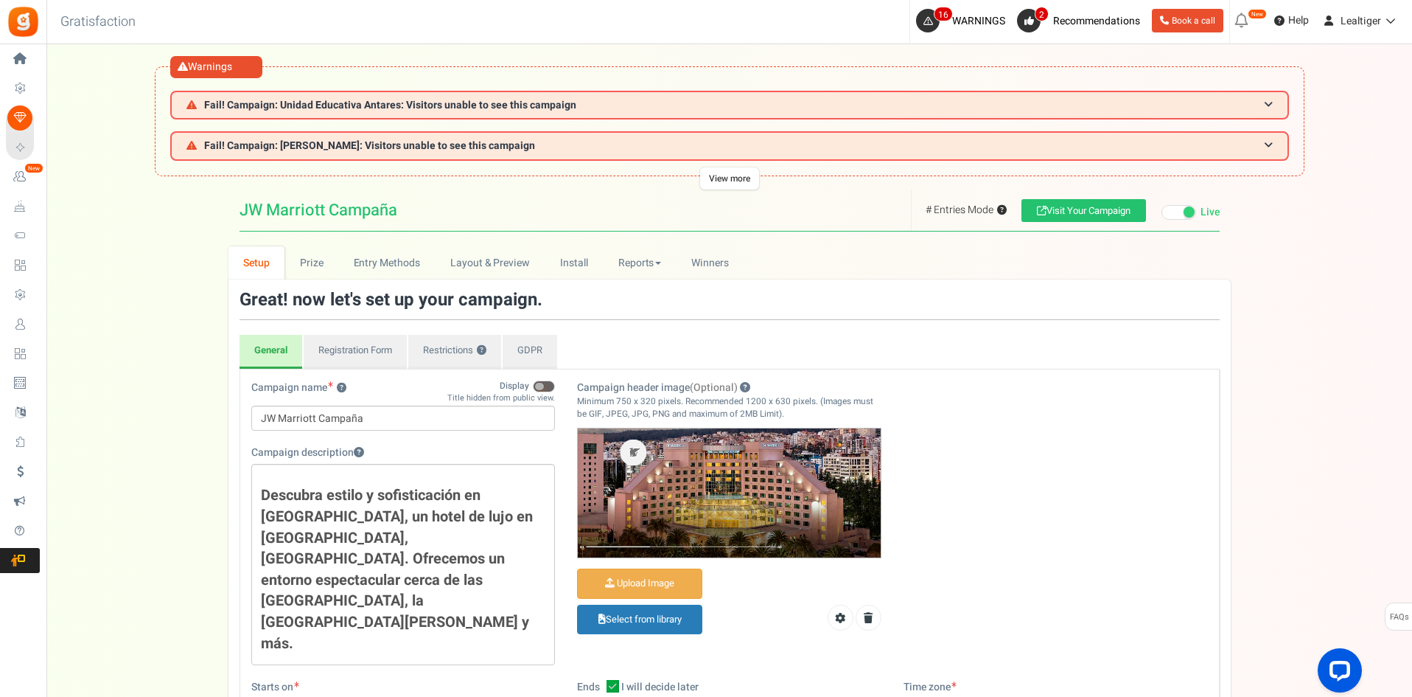
click at [1189, 212] on span at bounding box center [1189, 211] width 11 height 11
click at [1162, 212] on input "Live Paused Recommended: Publish now You have successfully completed the campai…" at bounding box center [1162, 213] width 0 height 10
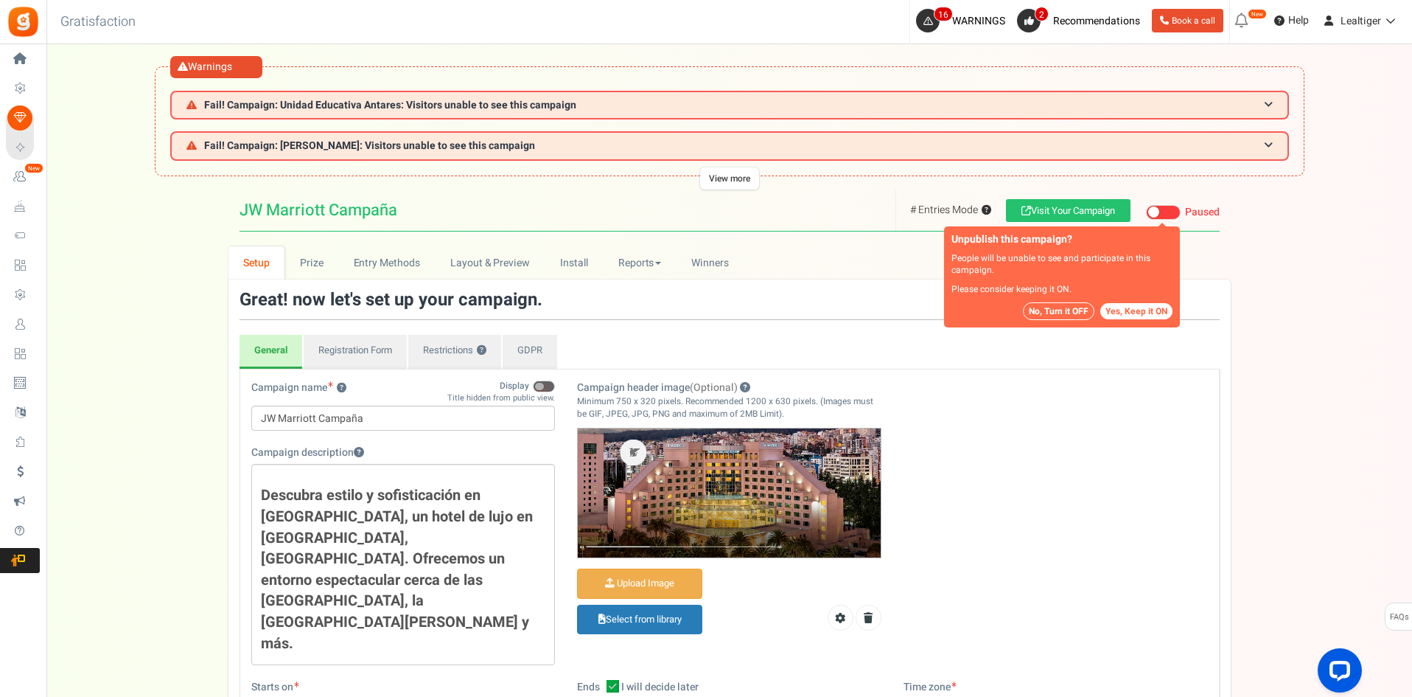
click at [1071, 316] on button "No, Turn it OFF" at bounding box center [1059, 311] width 72 height 18
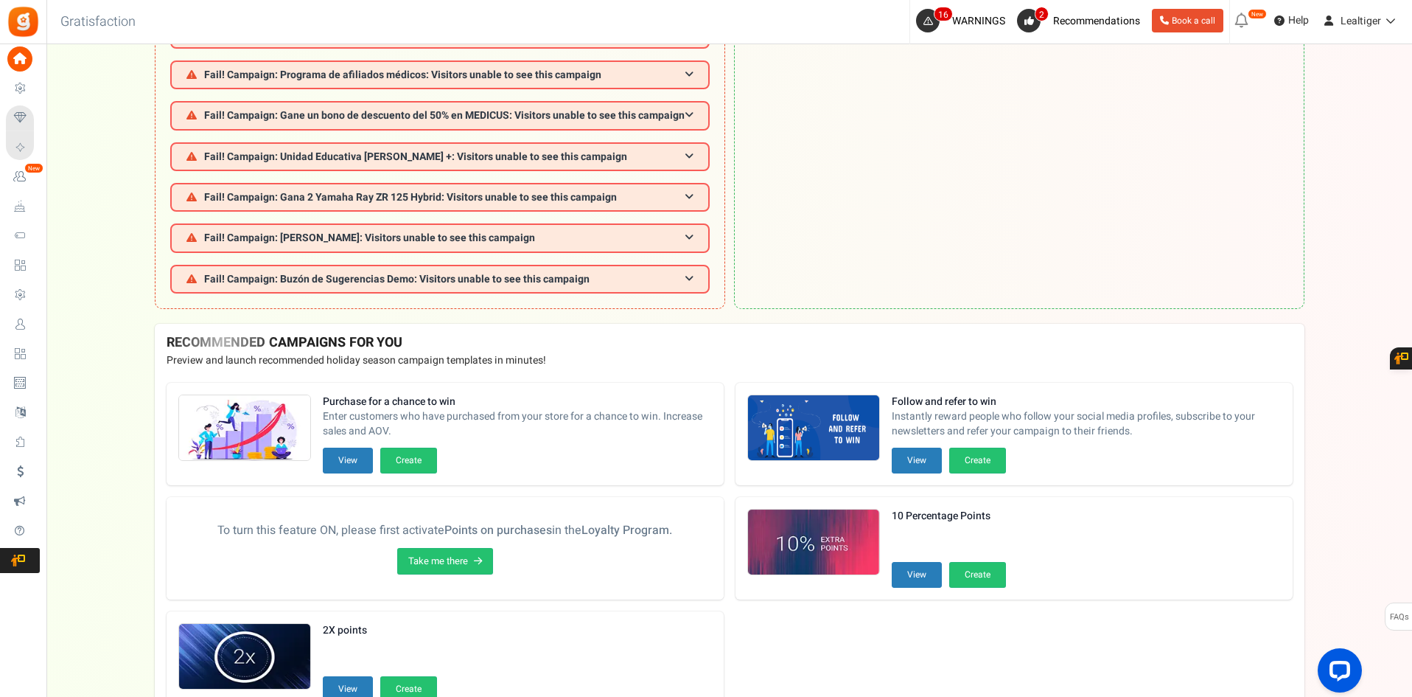
scroll to position [599, 0]
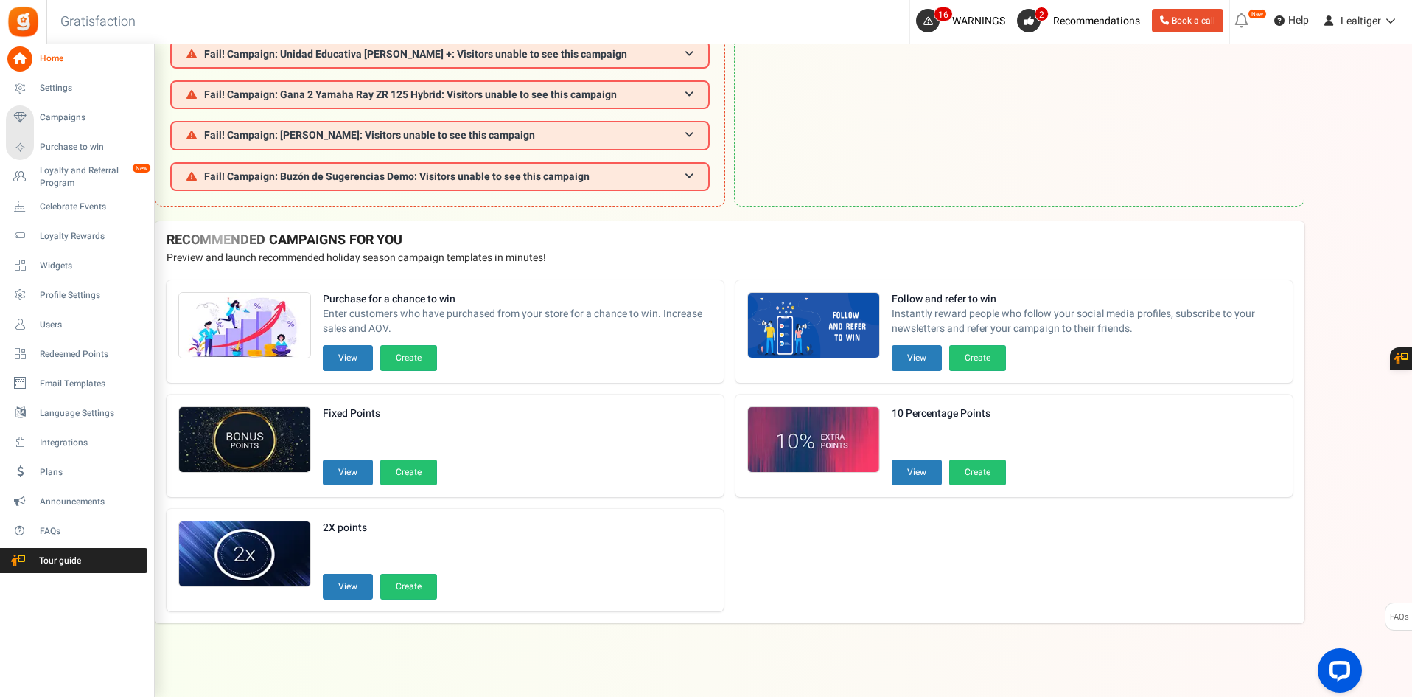
click at [66, 105] on li "Campaigns Purchase to win" at bounding box center [76, 132] width 153 height 59
click at [57, 114] on span "Campaigns" at bounding box center [91, 117] width 103 height 13
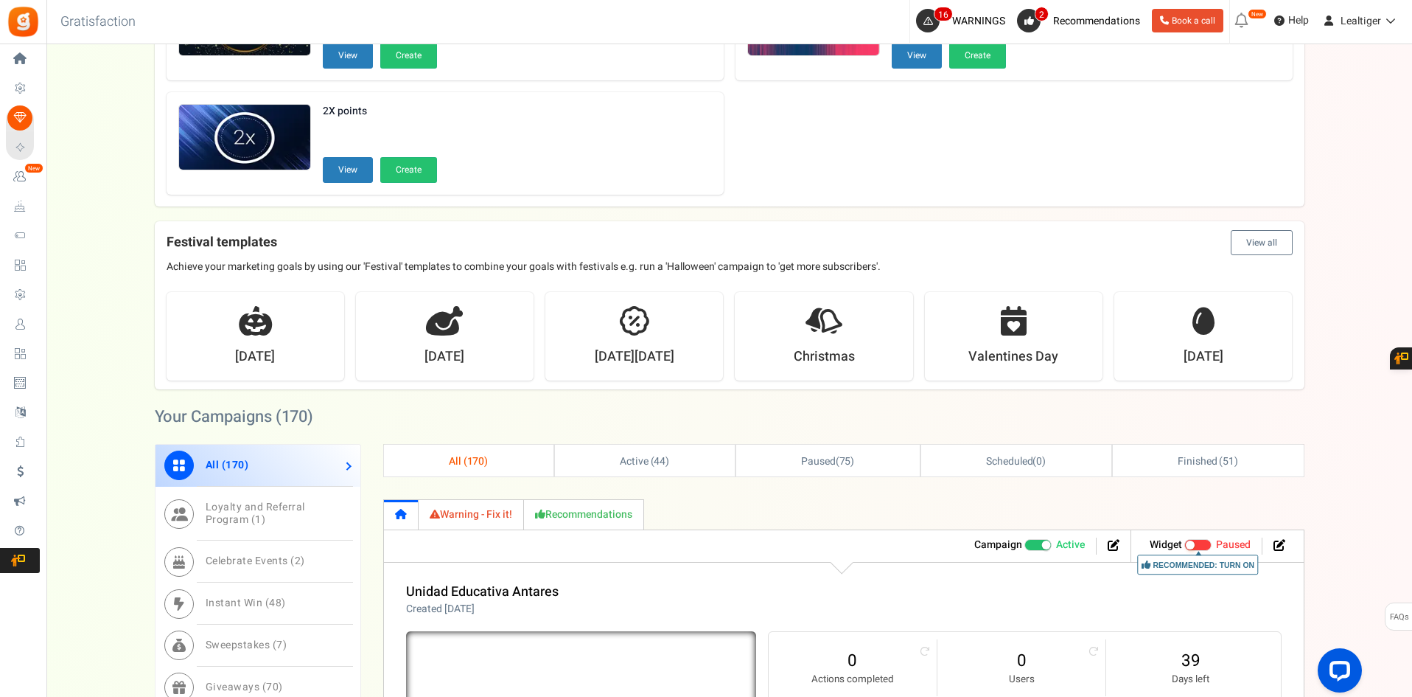
scroll to position [737, 0]
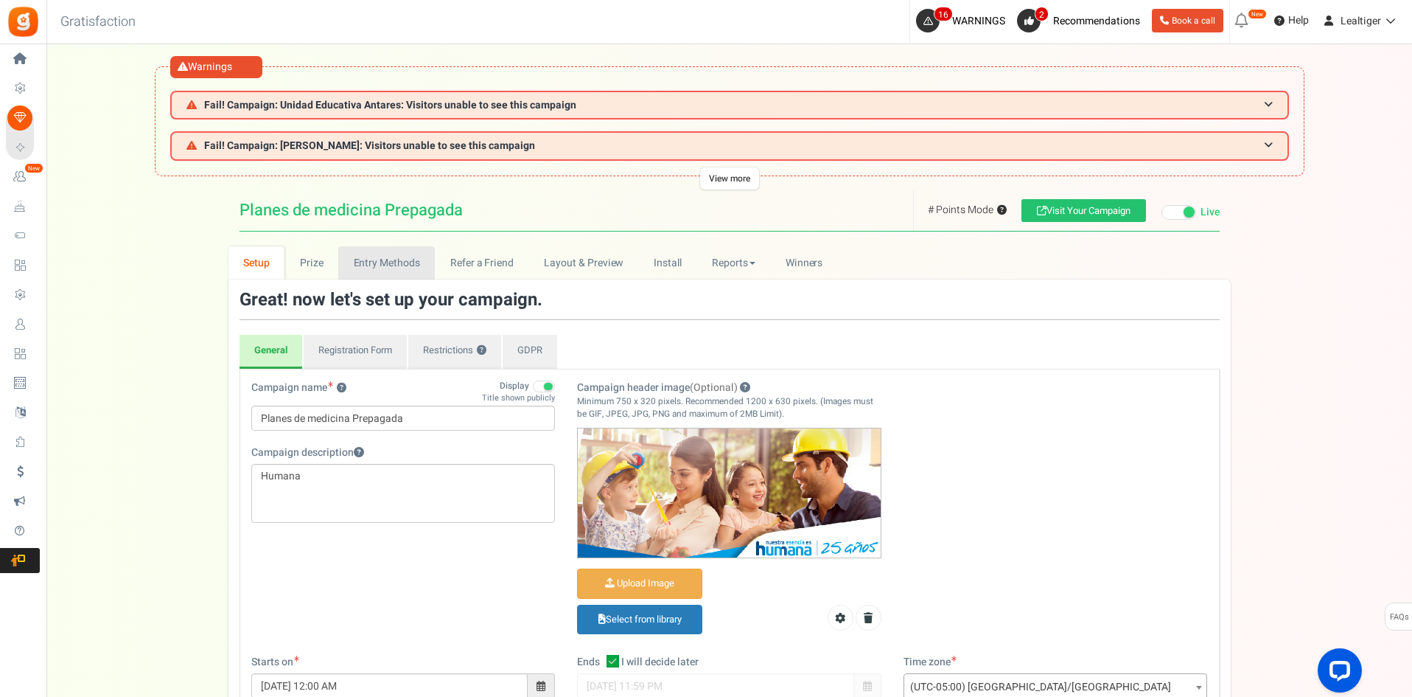
click at [380, 265] on link "Entry Methods" at bounding box center [386, 262] width 97 height 33
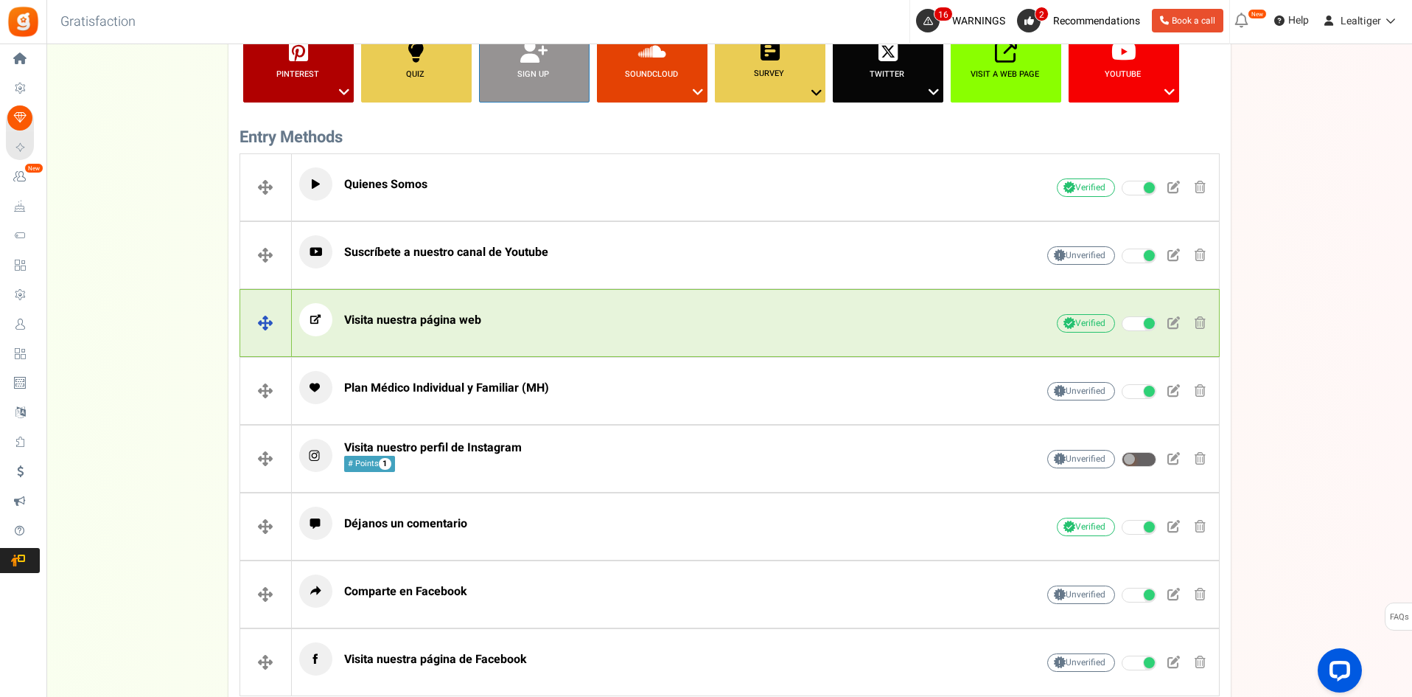
scroll to position [590, 0]
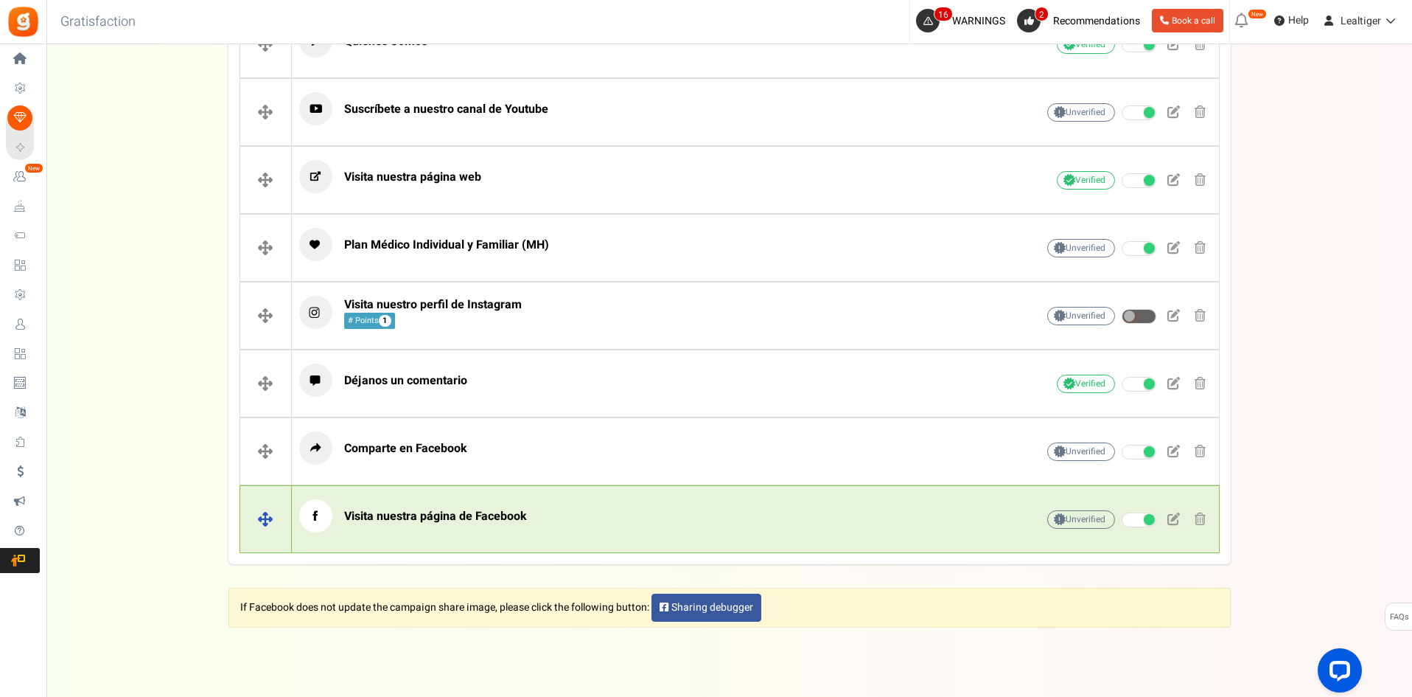
click at [607, 520] on p "Visita nuestra página de Facebook" at bounding box center [644, 515] width 691 height 33
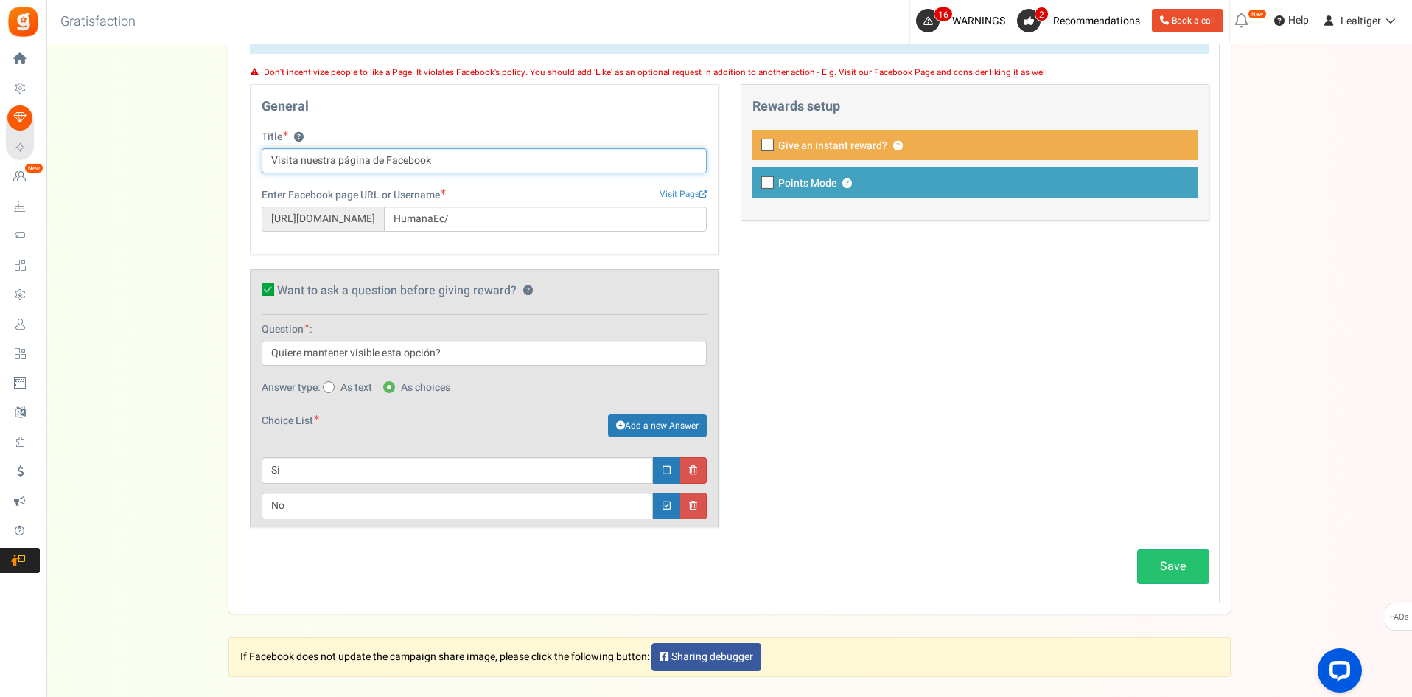
scroll to position [1050, 0]
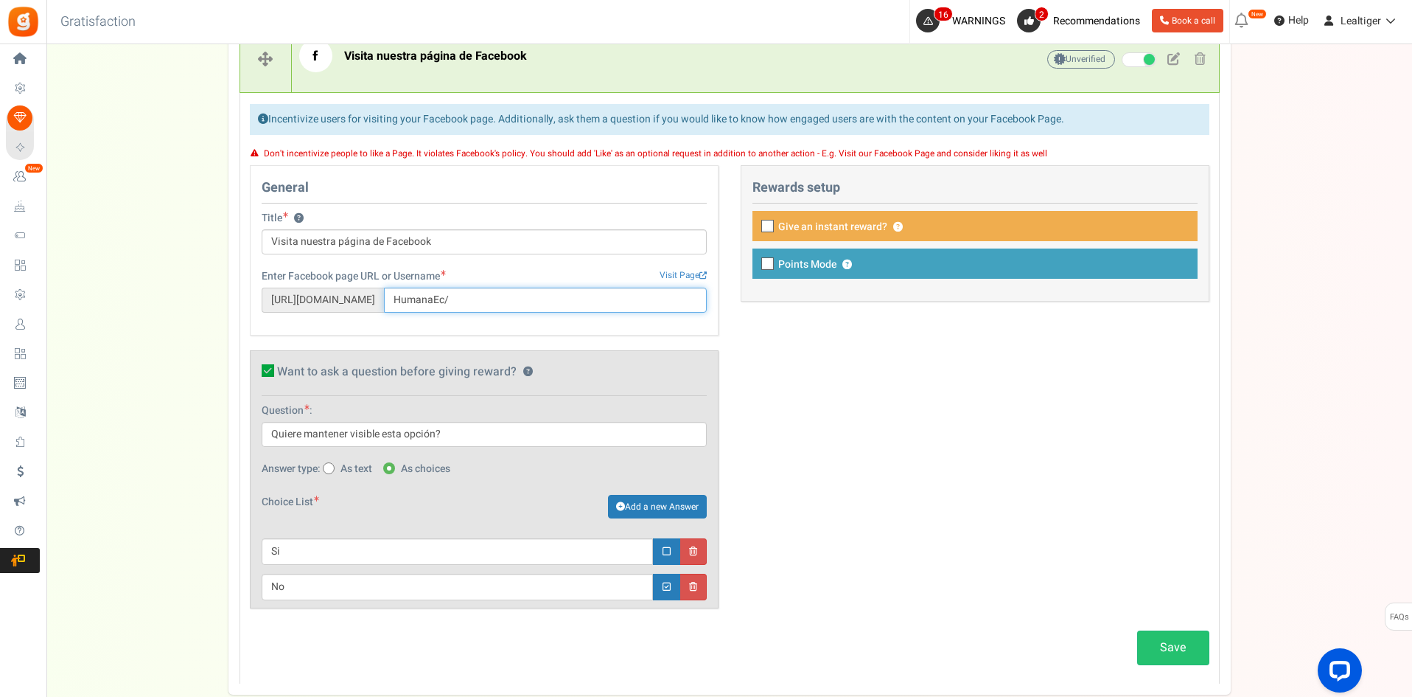
click at [438, 303] on input "HumanaEc/" at bounding box center [545, 299] width 323 height 25
click at [509, 303] on input "HumanaEc/" at bounding box center [545, 299] width 323 height 25
drag, startPoint x: 268, startPoint y: 299, endPoint x: 400, endPoint y: 295, distance: 132.8
click at [384, 295] on span "[URL][DOMAIN_NAME]" at bounding box center [323, 299] width 122 height 25
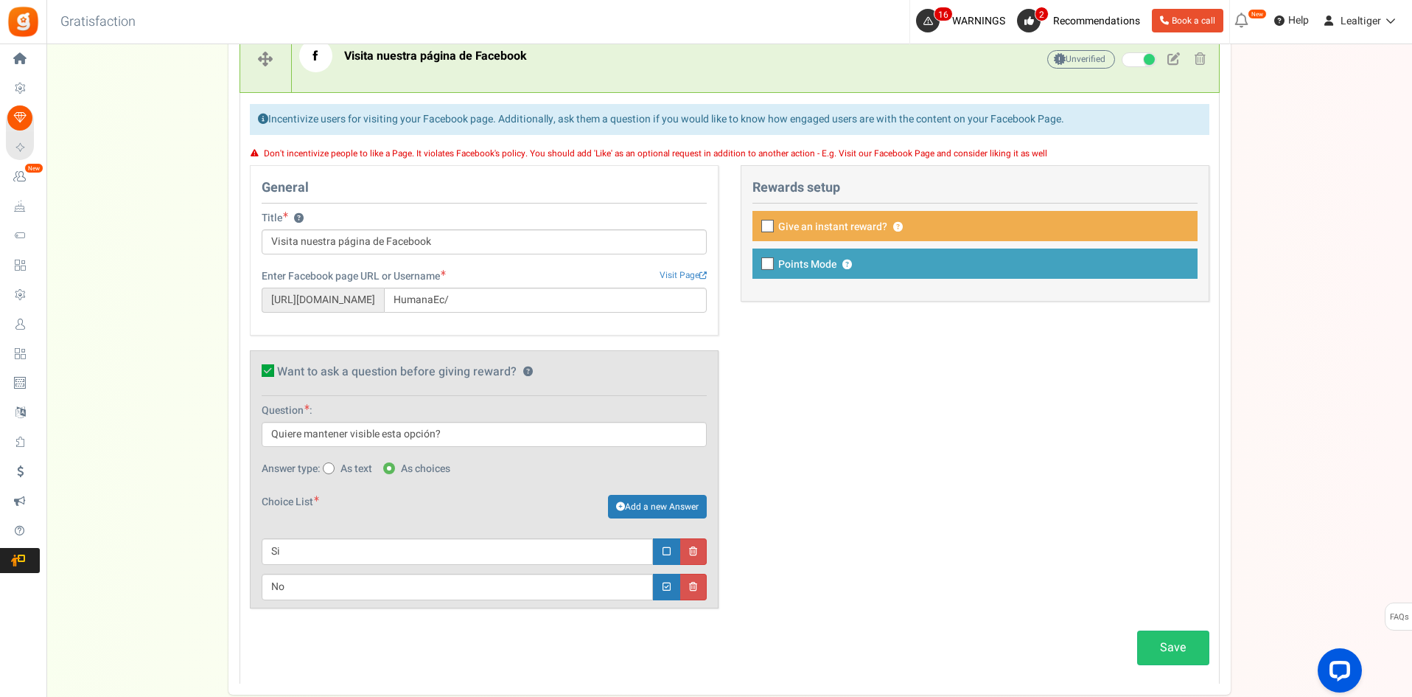
click at [383, 305] on span "[URL][DOMAIN_NAME]" at bounding box center [323, 299] width 122 height 25
copy span "[URL][DOMAIN_NAME]"
click at [383, 305] on span "[URL][DOMAIN_NAME]" at bounding box center [323, 299] width 122 height 25
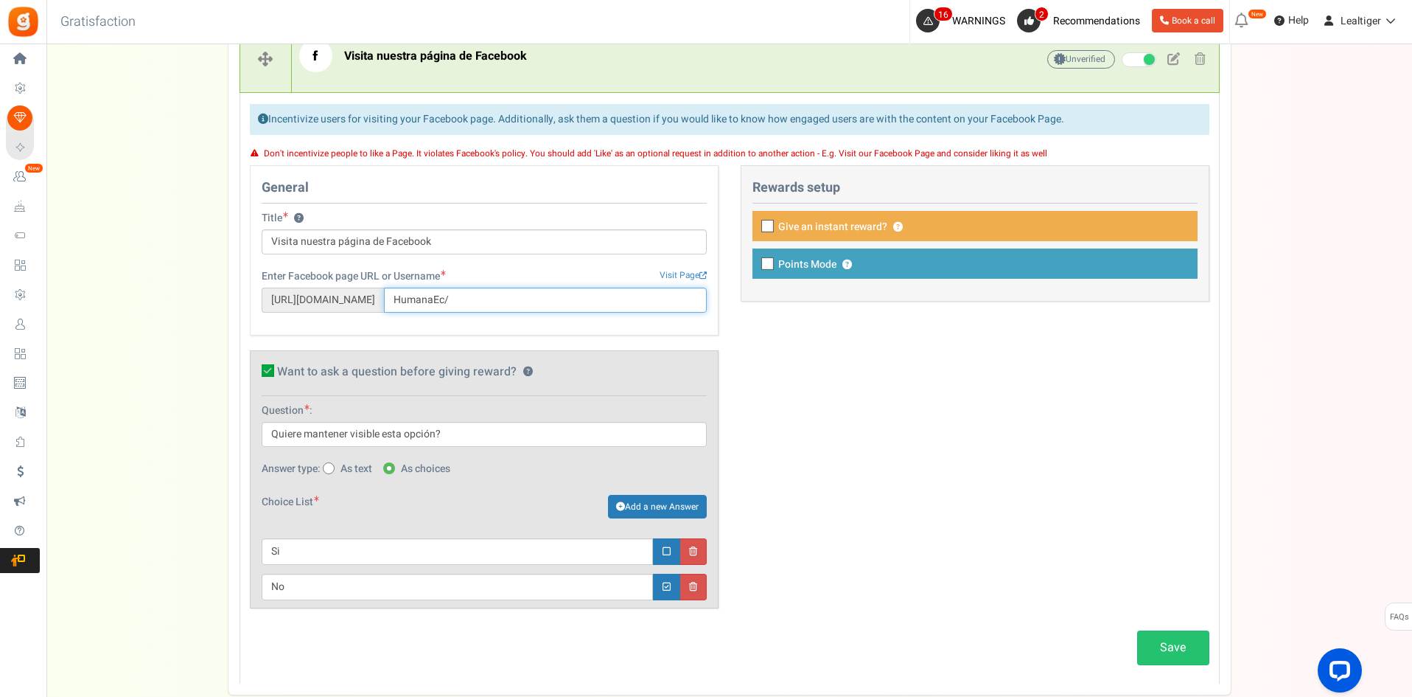
click at [500, 299] on input "HumanaEc/" at bounding box center [545, 299] width 323 height 25
click at [935, 478] on div "General Title ? Visita nuestra página de Facebook Enter Facebook page URL or Us…" at bounding box center [730, 394] width 982 height 458
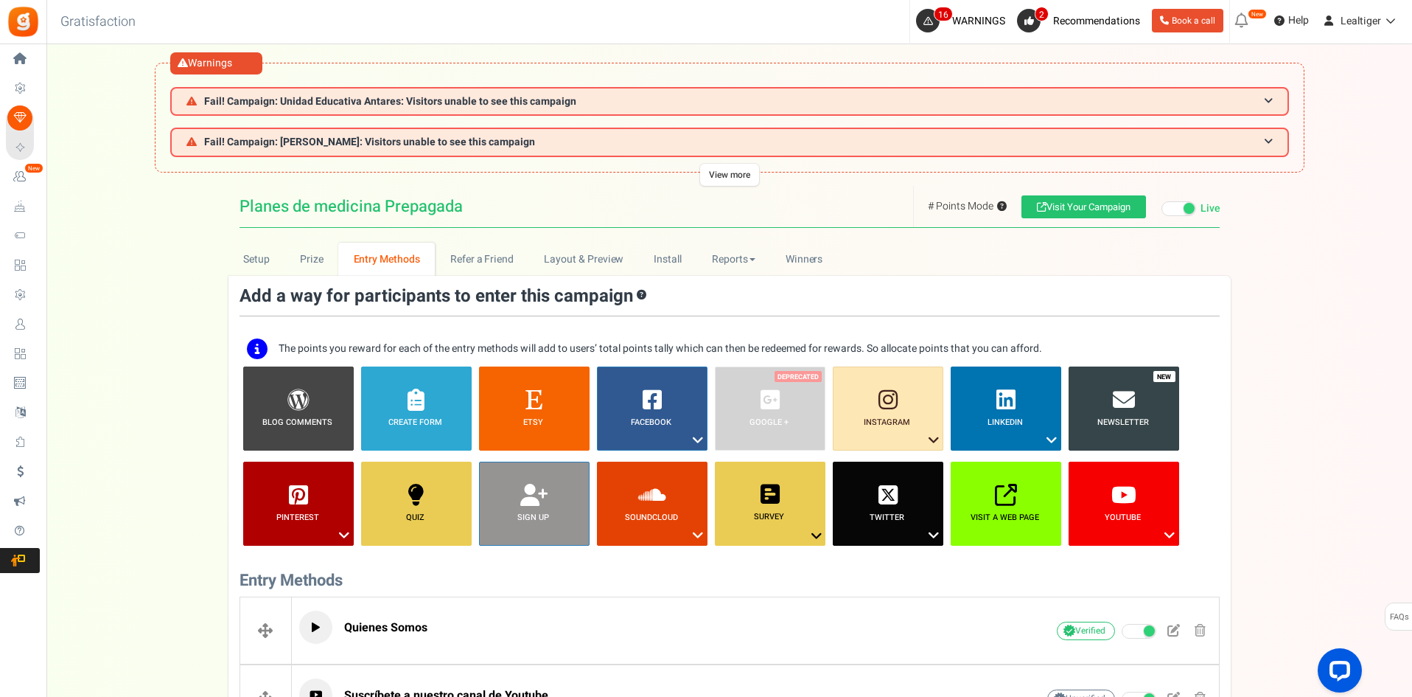
scroll to position [0, 0]
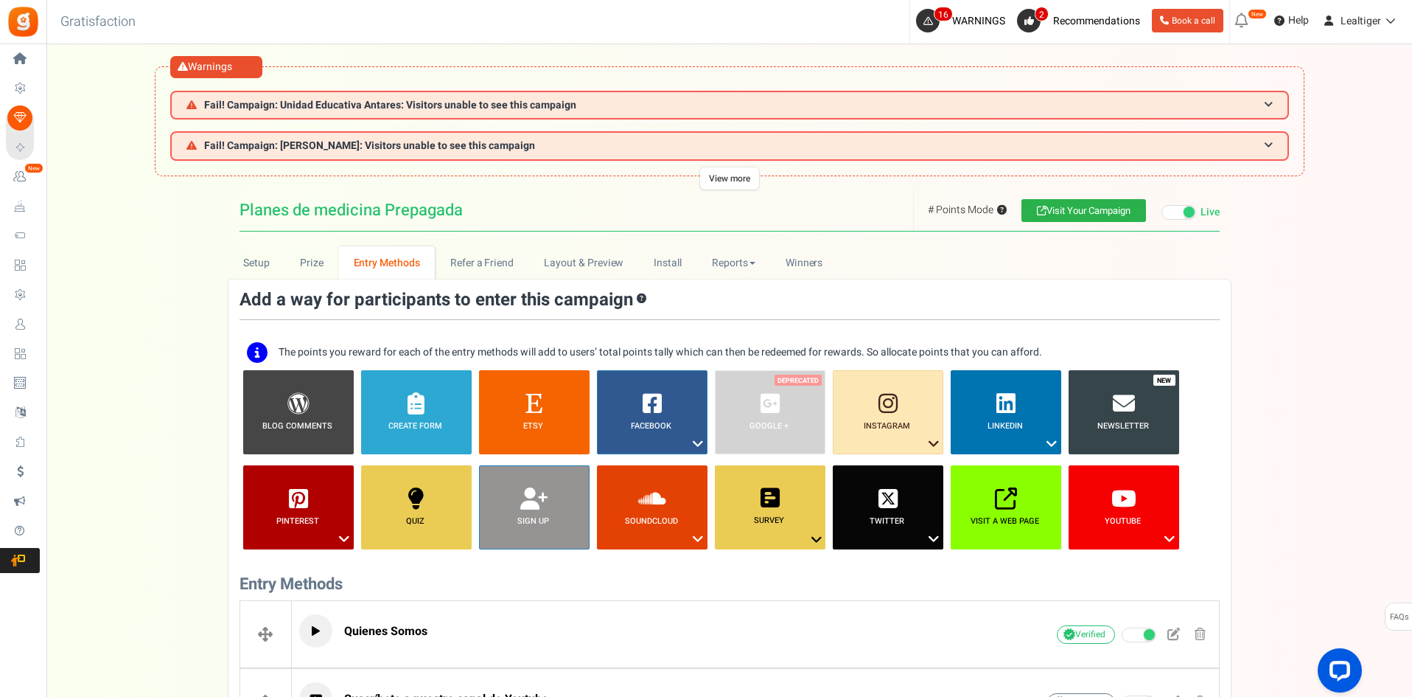
click at [1059, 213] on link "Visit Your Campaign" at bounding box center [1084, 210] width 125 height 23
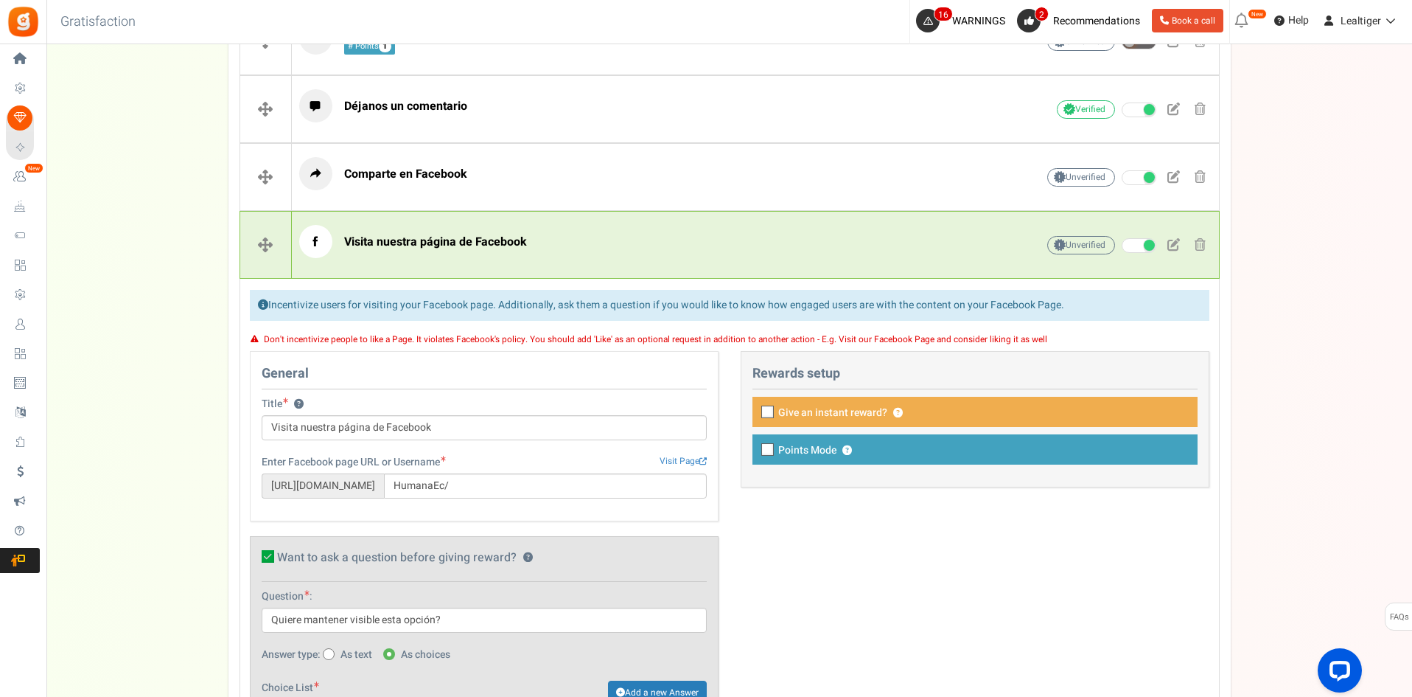
scroll to position [846, 0]
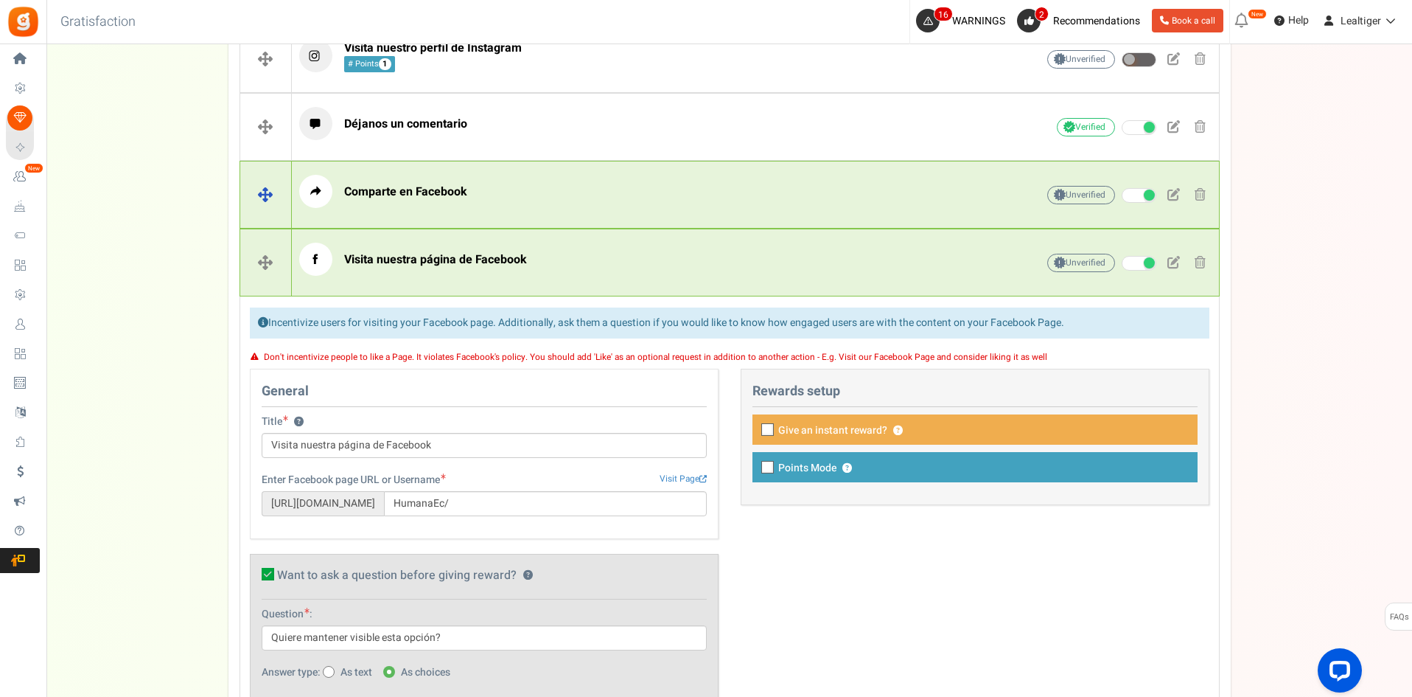
click at [481, 198] on p "Comparte en Facebook" at bounding box center [644, 191] width 691 height 33
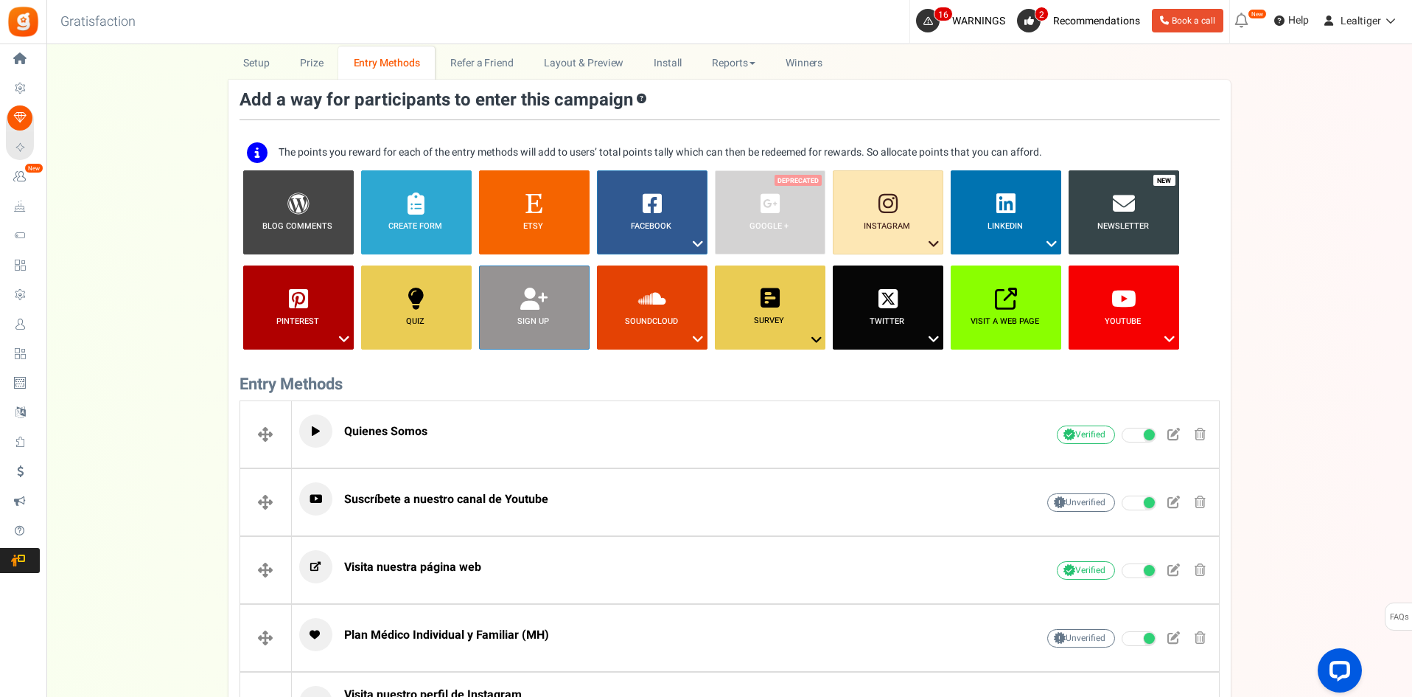
scroll to position [221, 0]
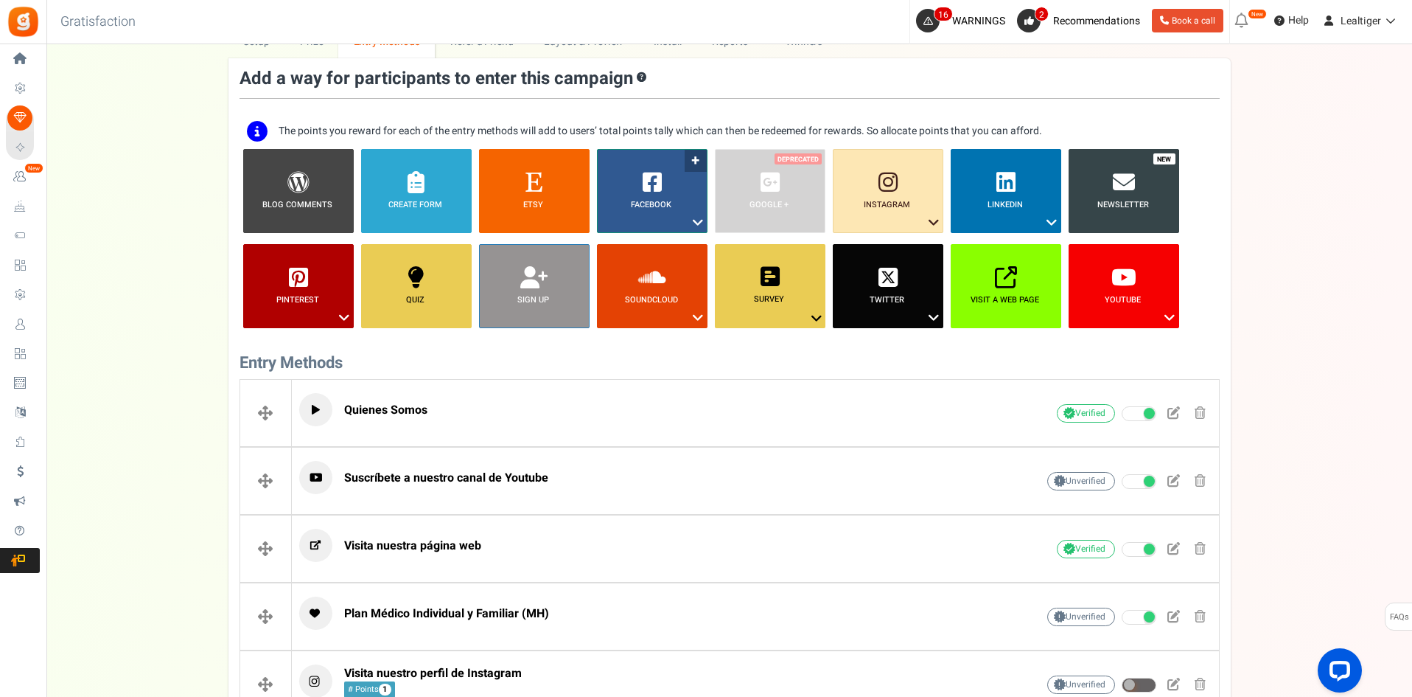
click at [689, 189] on link "Facebook ?" at bounding box center [652, 191] width 111 height 84
click at [663, 263] on link "Share on Facebook" at bounding box center [641, 268] width 96 height 18
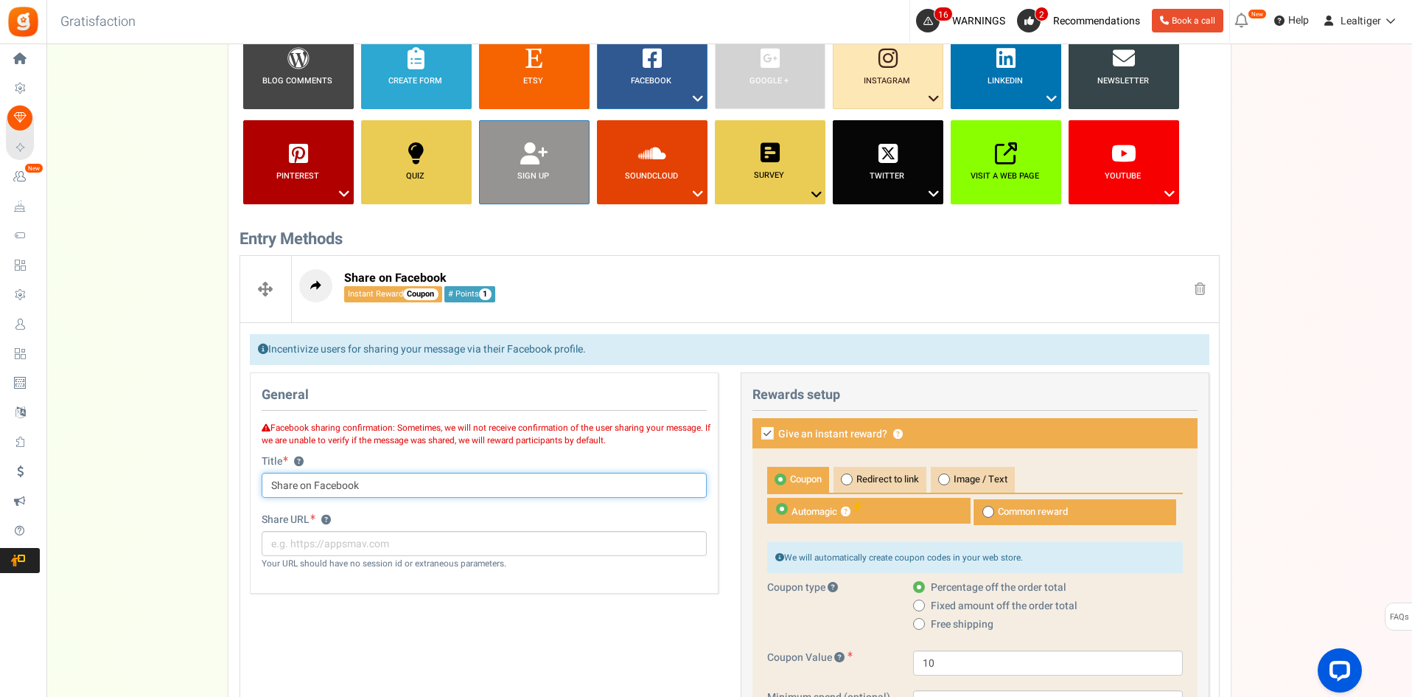
scroll to position [590, 0]
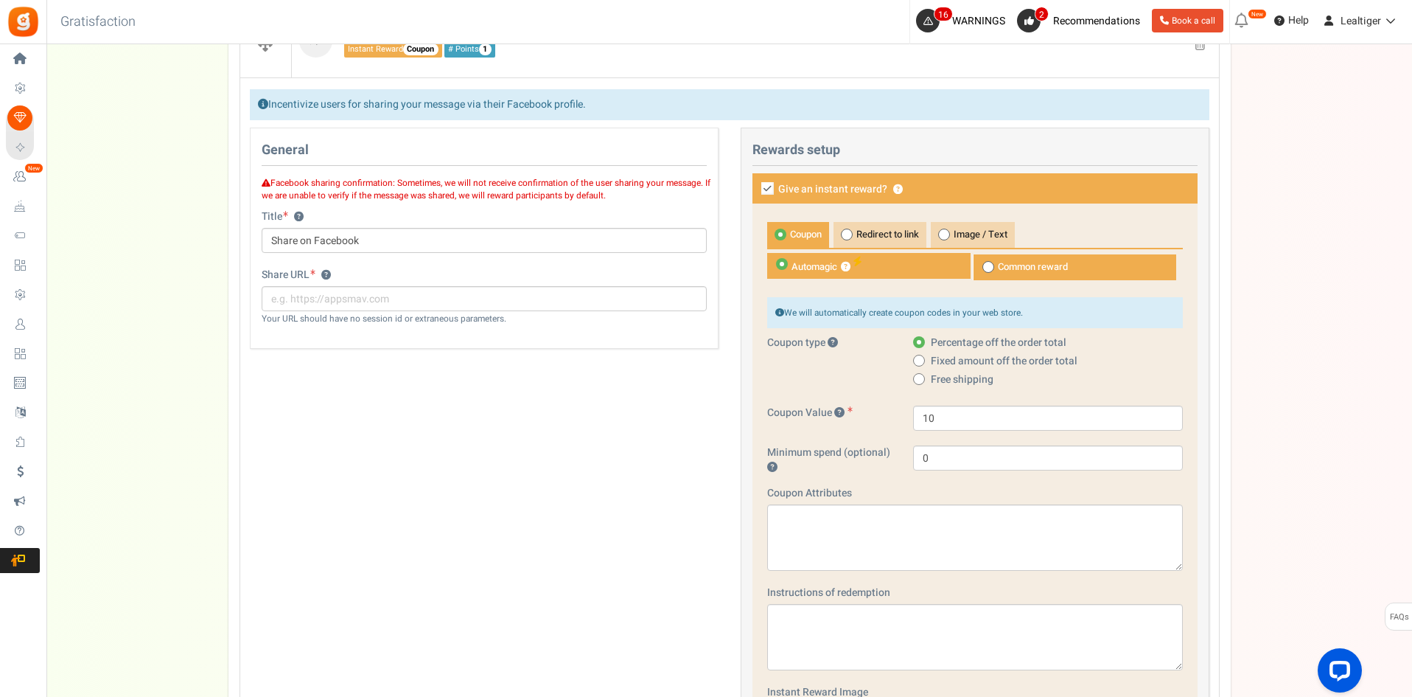
click at [825, 176] on label "Give an instant reward? ?" at bounding box center [975, 188] width 445 height 30
click at [756, 185] on input "Give an instant reward? ?" at bounding box center [752, 190] width 10 height 10
checkbox input "false"
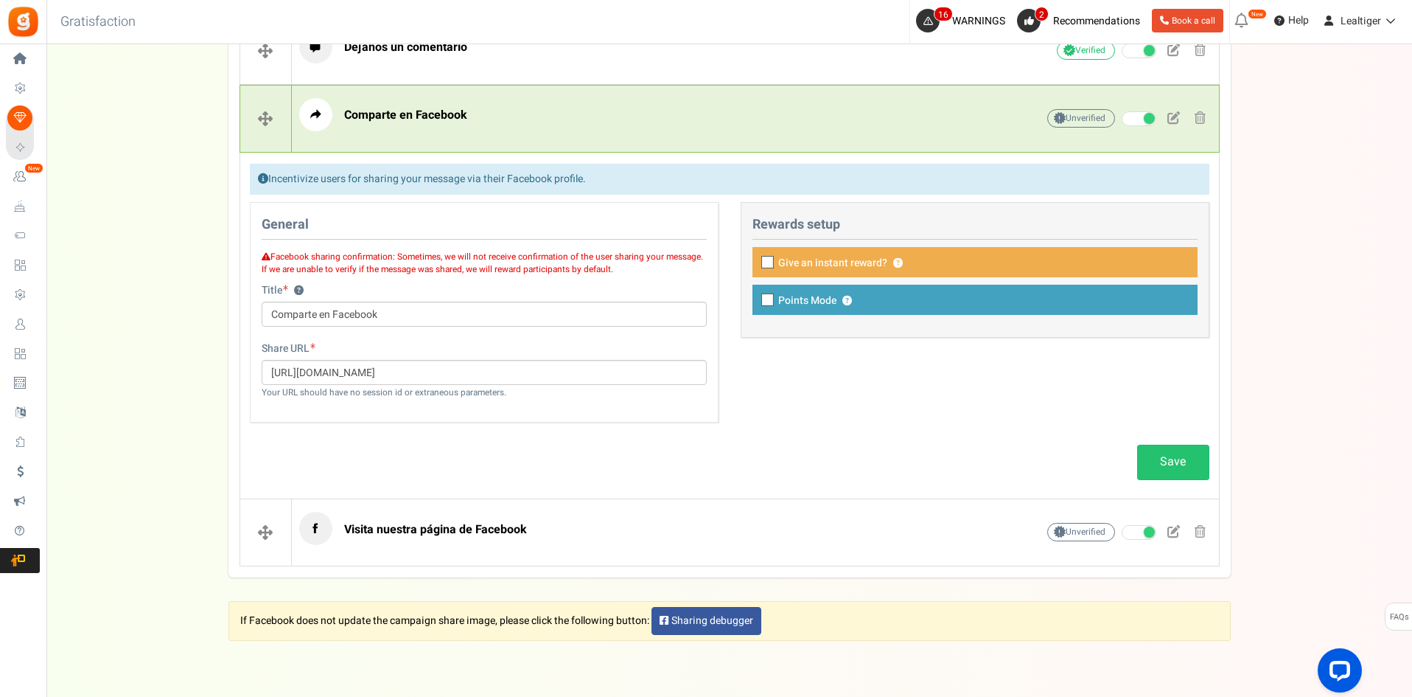
scroll to position [1297, 0]
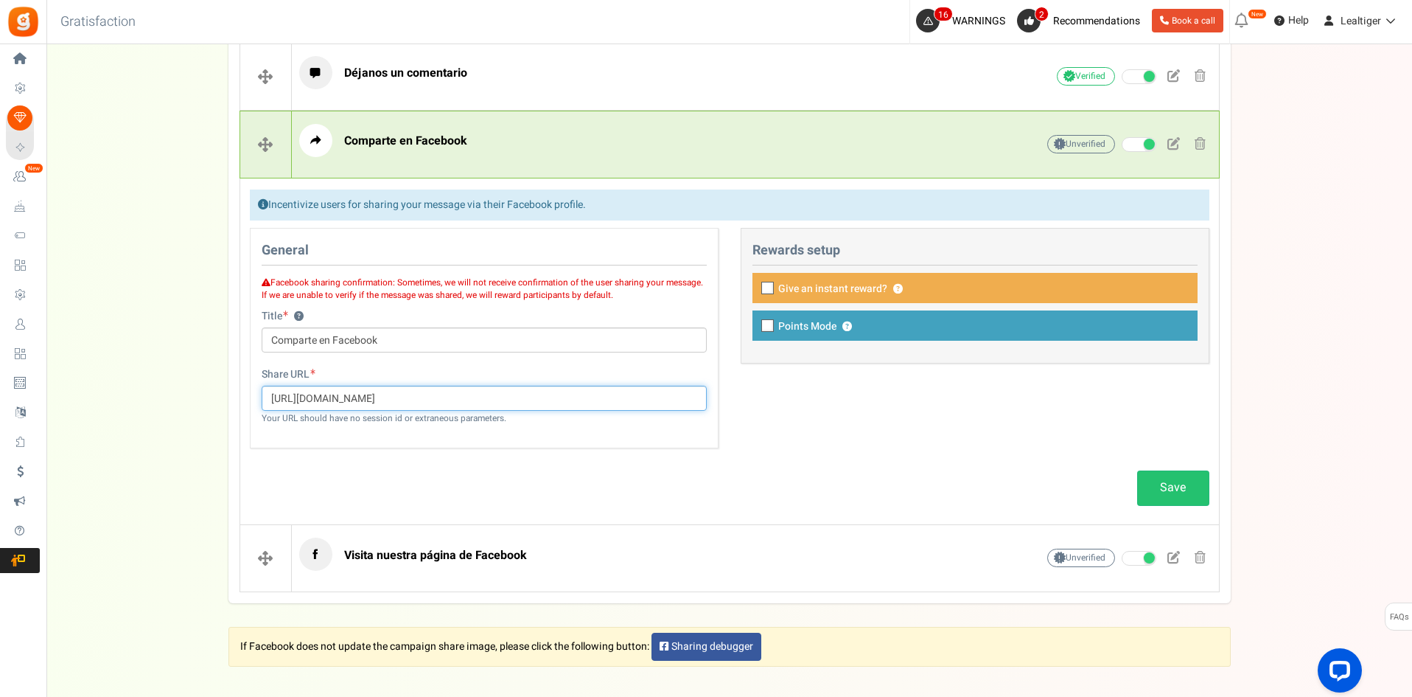
click at [532, 407] on input "[URL][DOMAIN_NAME]" at bounding box center [484, 398] width 445 height 25
click at [551, 408] on input "[URL][DOMAIN_NAME]" at bounding box center [484, 398] width 445 height 25
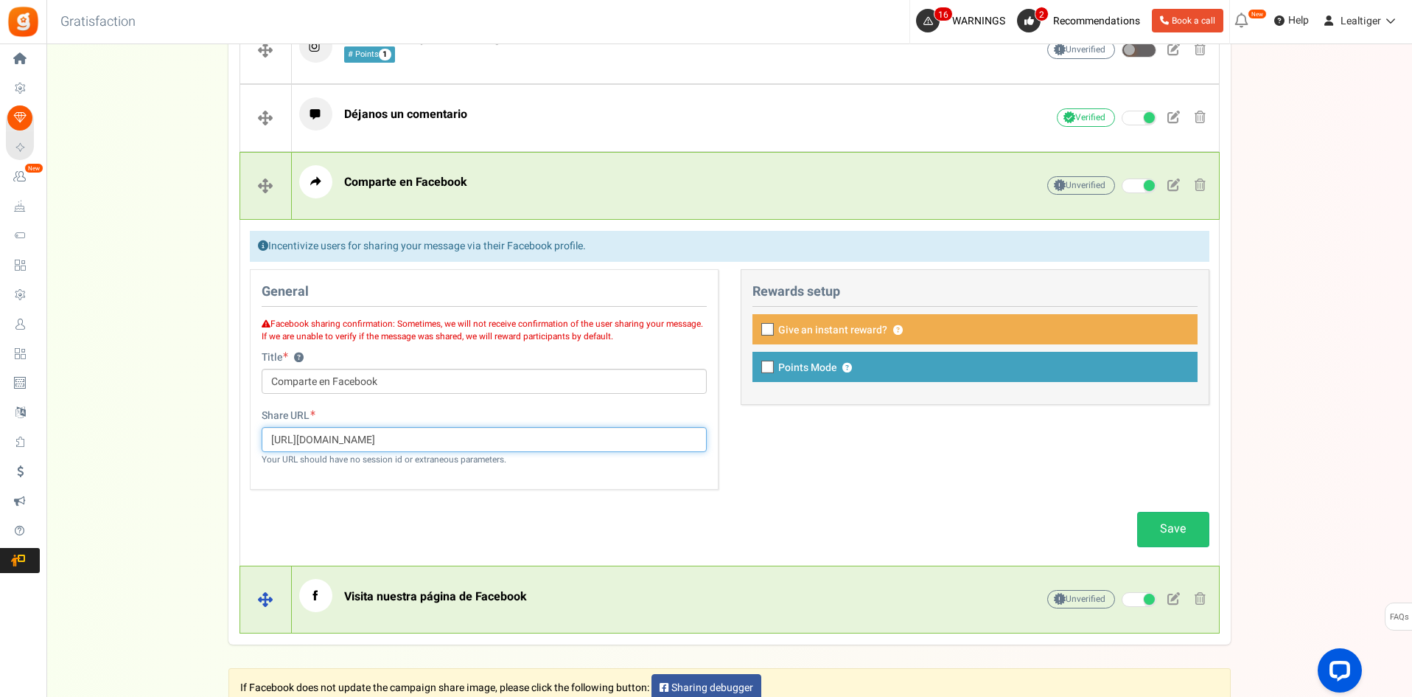
scroll to position [1223, 0]
